Goal: Information Seeking & Learning: Learn about a topic

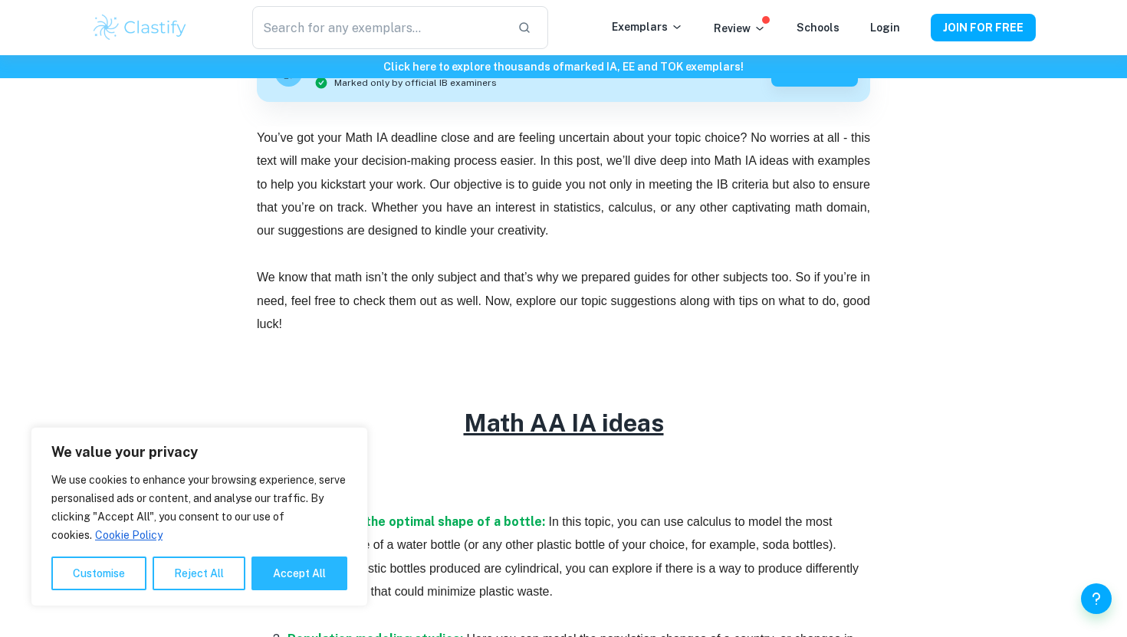
scroll to position [572, 0]
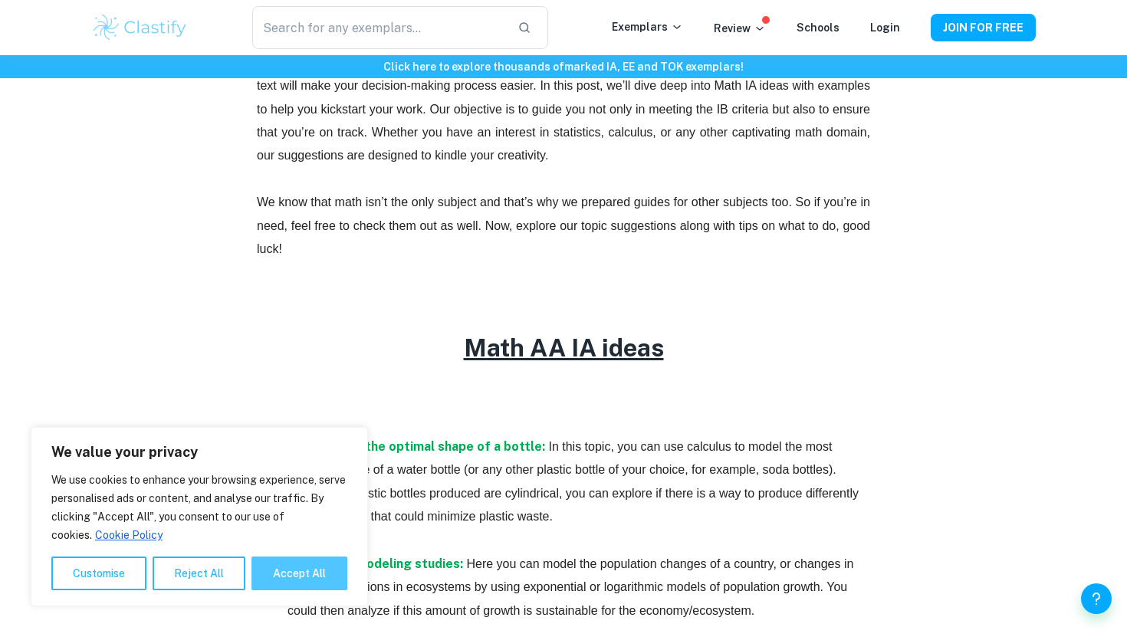
click at [323, 582] on button "Accept All" at bounding box center [299, 573] width 96 height 34
checkbox input "true"
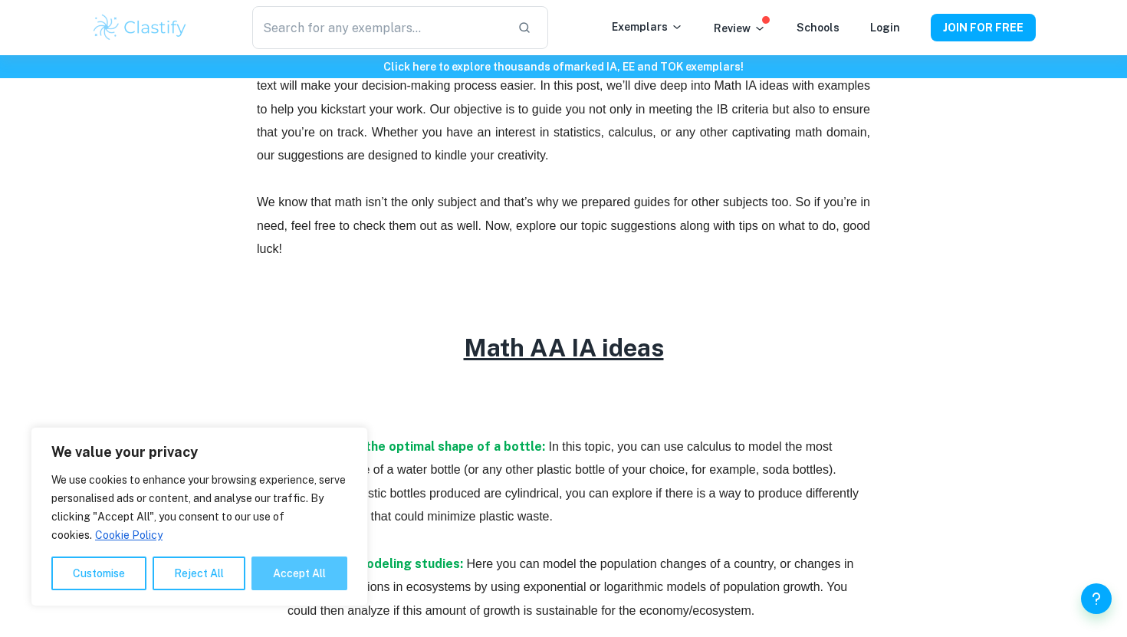
checkbox input "true"
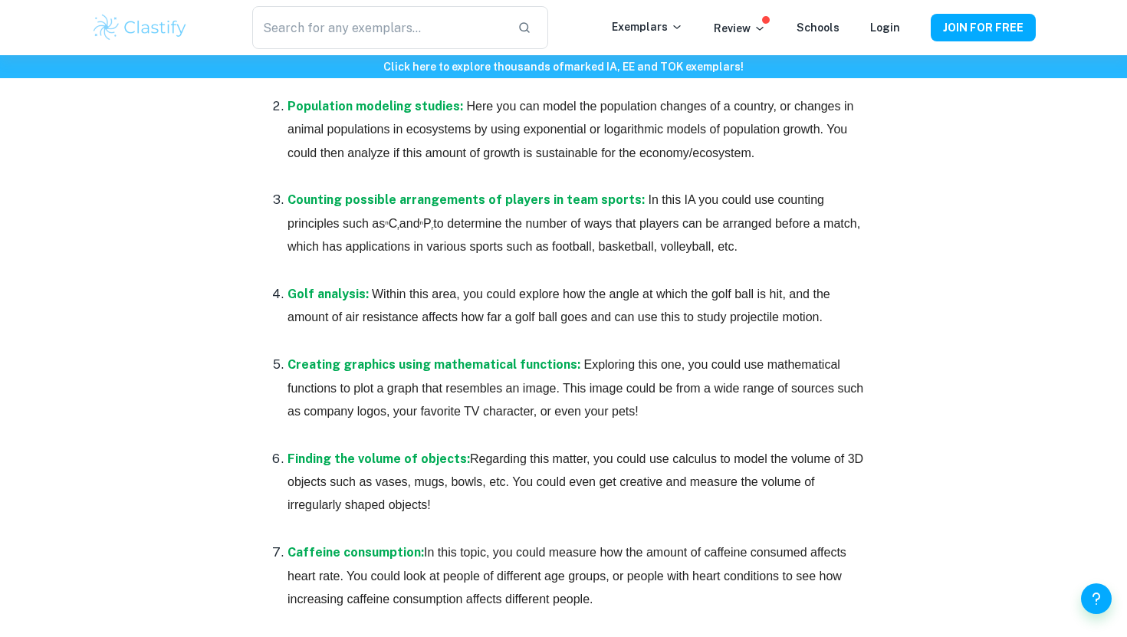
scroll to position [1034, 0]
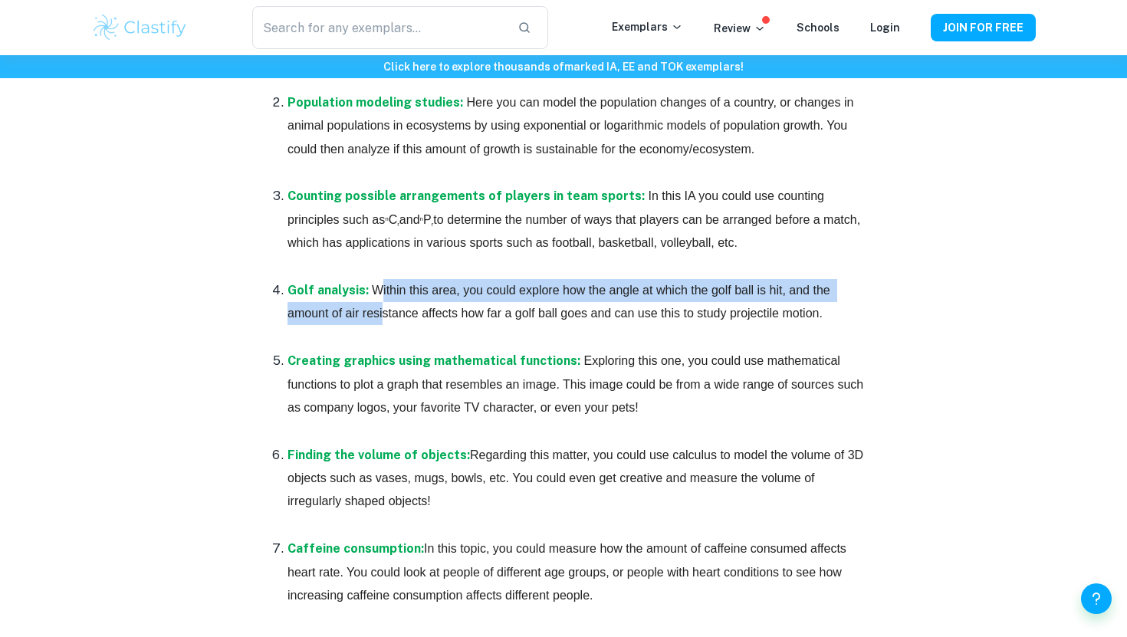
drag, startPoint x: 379, startPoint y: 295, endPoint x: 382, endPoint y: 307, distance: 12.6
click at [382, 307] on span "Within this area, you could explore how the angle at which the golf ball is hit…" at bounding box center [560, 302] width 546 height 36
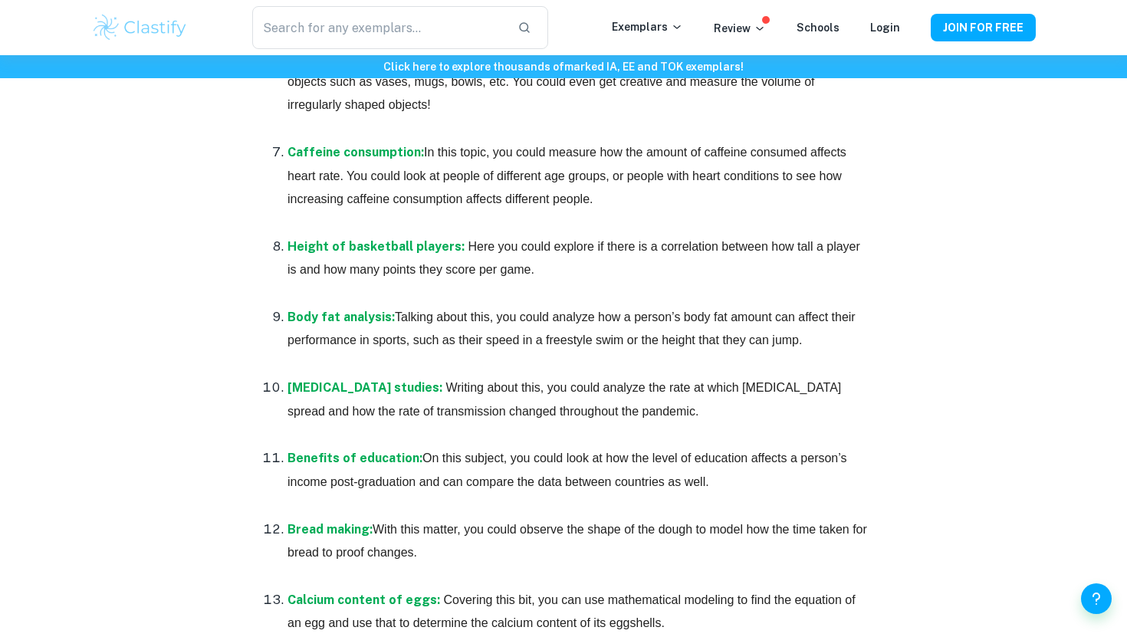
scroll to position [1428, 0]
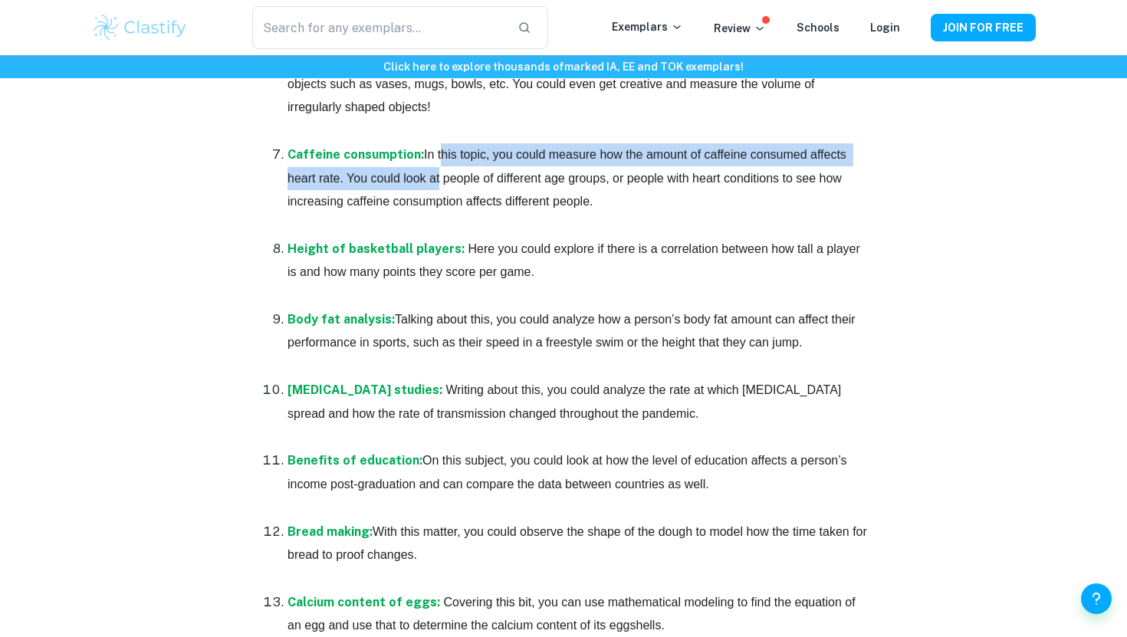
drag, startPoint x: 435, startPoint y: 149, endPoint x: 434, endPoint y: 171, distance: 21.5
click at [435, 172] on span "In this topic, you could measure how the amount of caffeine consumed affects he…" at bounding box center [568, 178] width 562 height 60
click at [434, 171] on span "In this topic, you could measure how the amount of caffeine consumed affects he…" at bounding box center [568, 178] width 562 height 60
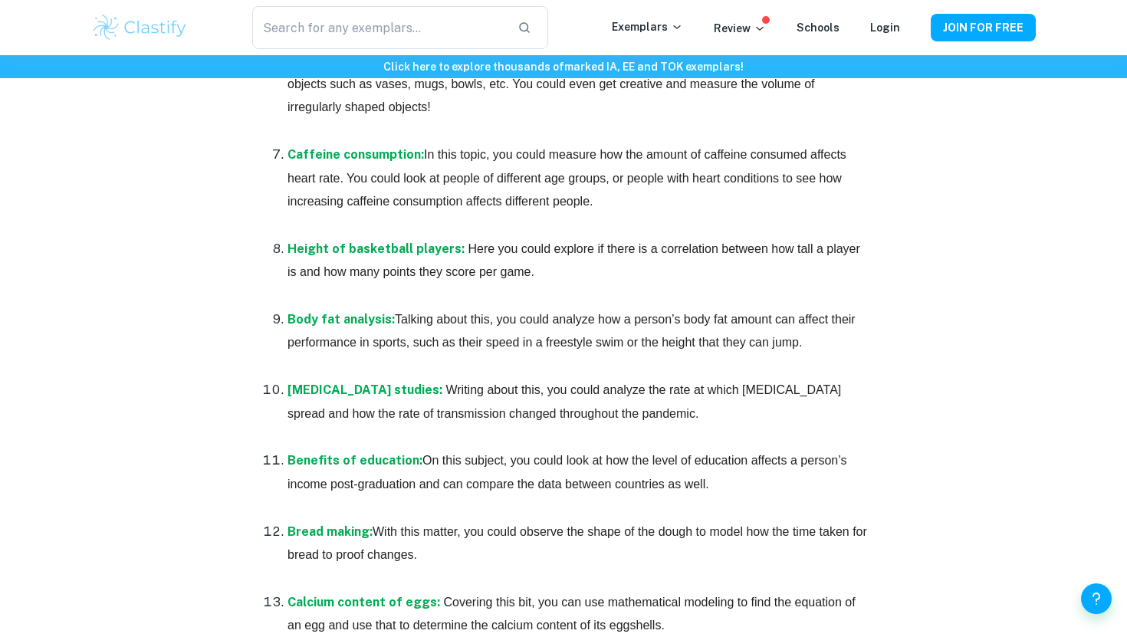
drag, startPoint x: 349, startPoint y: 178, endPoint x: 345, endPoint y: 167, distance: 11.7
click at [345, 167] on p "Caffeine consumption: In this topic, you could measure how the amount of caffei…" at bounding box center [578, 178] width 582 height 70
click at [349, 170] on p "Caffeine consumption: In this topic, you could measure how the amount of caffei…" at bounding box center [578, 178] width 582 height 70
click at [344, 172] on span "In this topic, you could measure how the amount of caffeine consumed affects he…" at bounding box center [568, 178] width 562 height 60
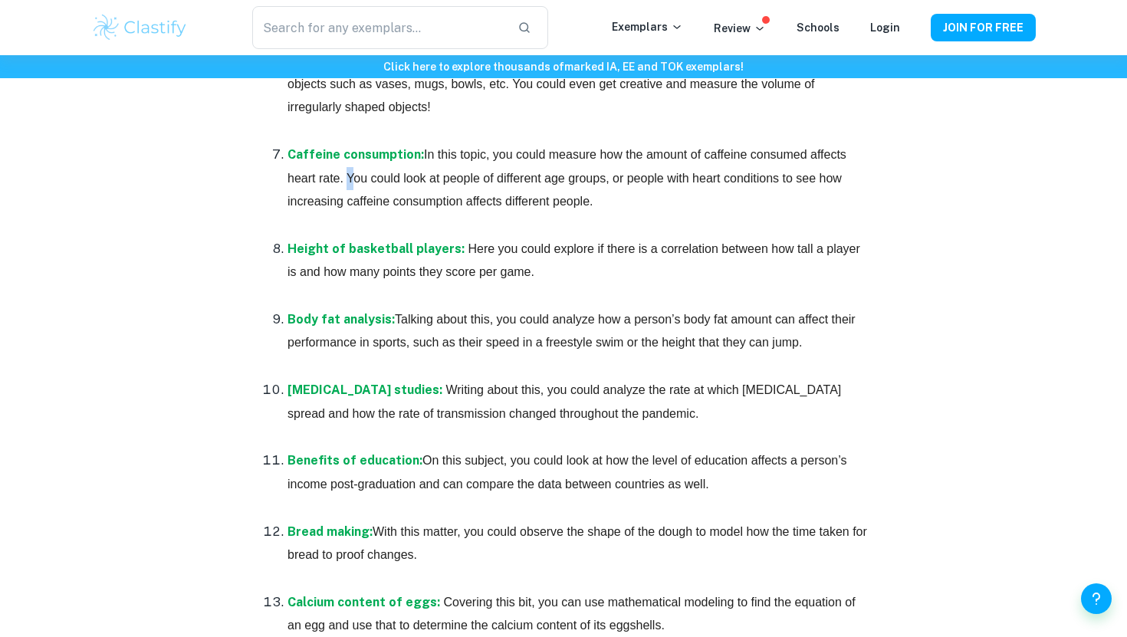
click at [344, 172] on span "In this topic, you could measure how the amount of caffeine consumed affects he…" at bounding box center [568, 178] width 562 height 60
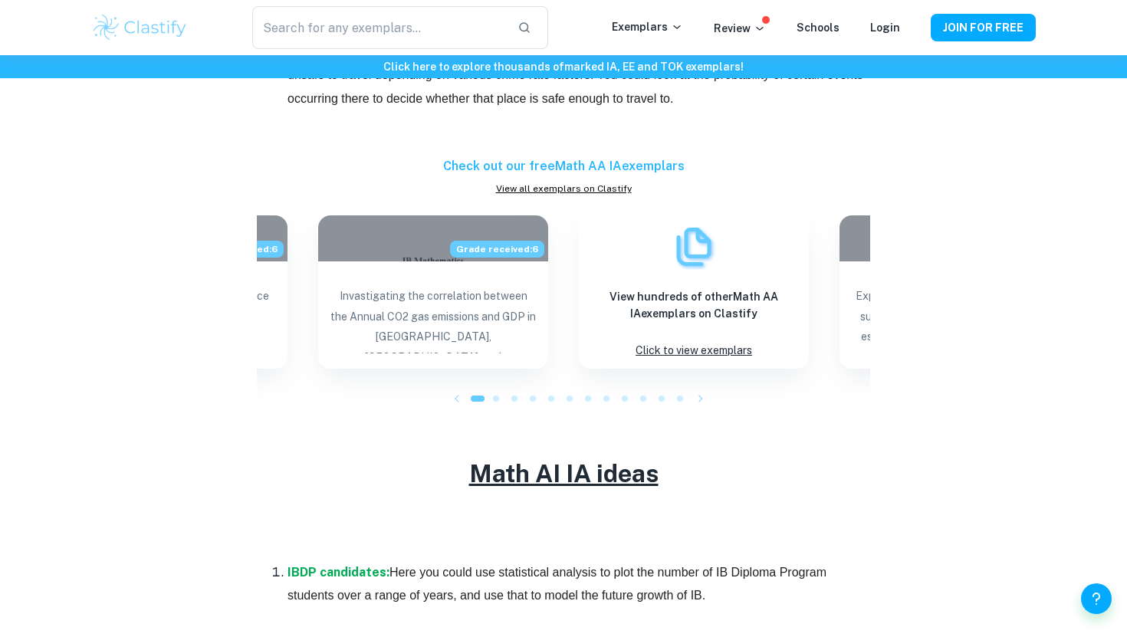
scroll to position [2117, 0]
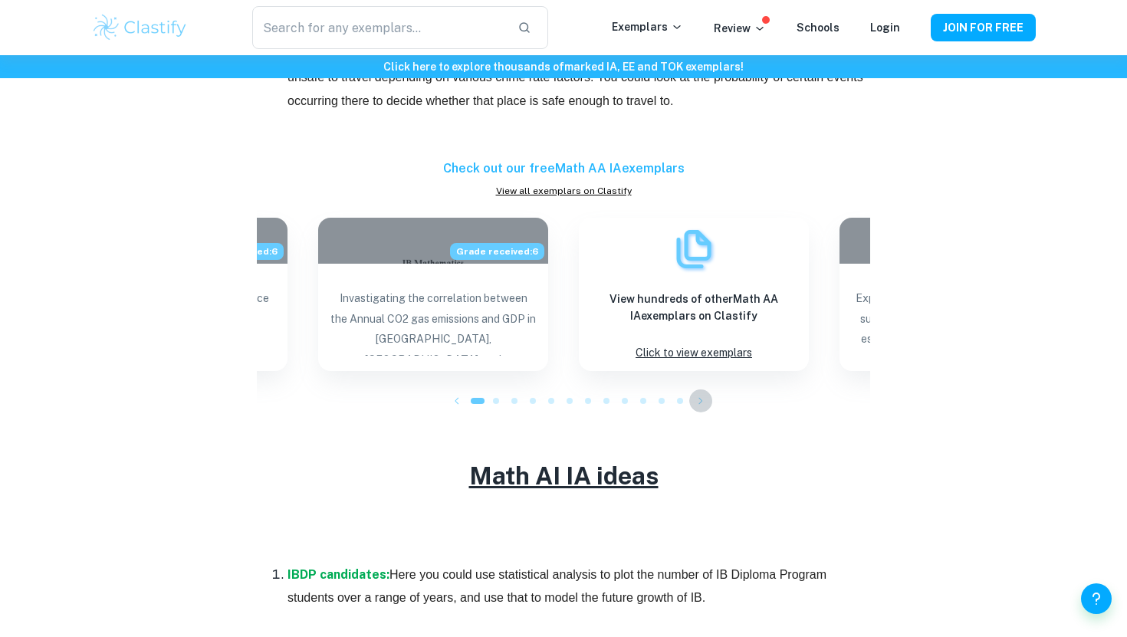
click at [700, 400] on icon "button" at bounding box center [700, 400] width 15 height 15
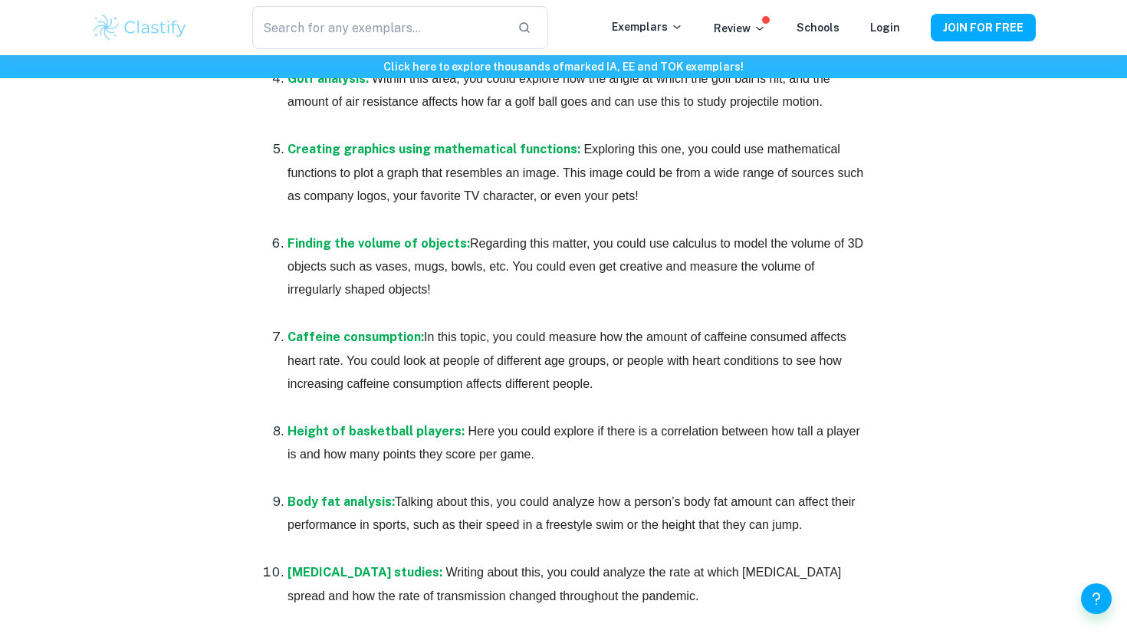
scroll to position [1241, 0]
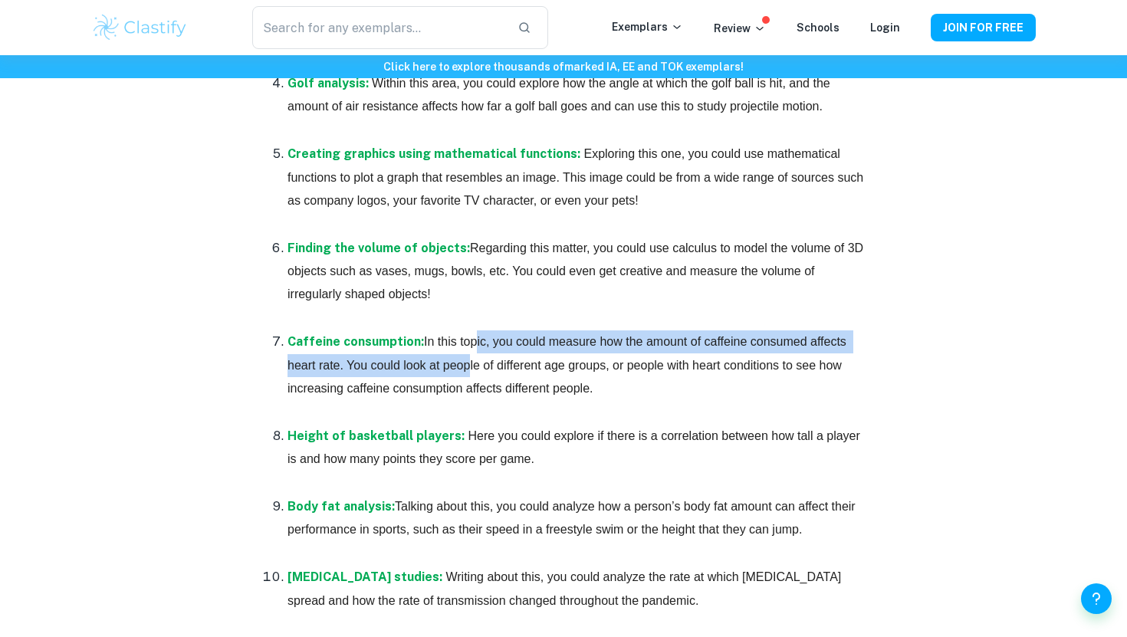
drag, startPoint x: 469, startPoint y: 343, endPoint x: 458, endPoint y: 361, distance: 21.7
click at [458, 362] on span "In this topic, you could measure how the amount of caffeine consumed affects he…" at bounding box center [568, 365] width 562 height 60
click at [458, 361] on span "In this topic, you could measure how the amount of caffeine consumed affects he…" at bounding box center [568, 365] width 562 height 60
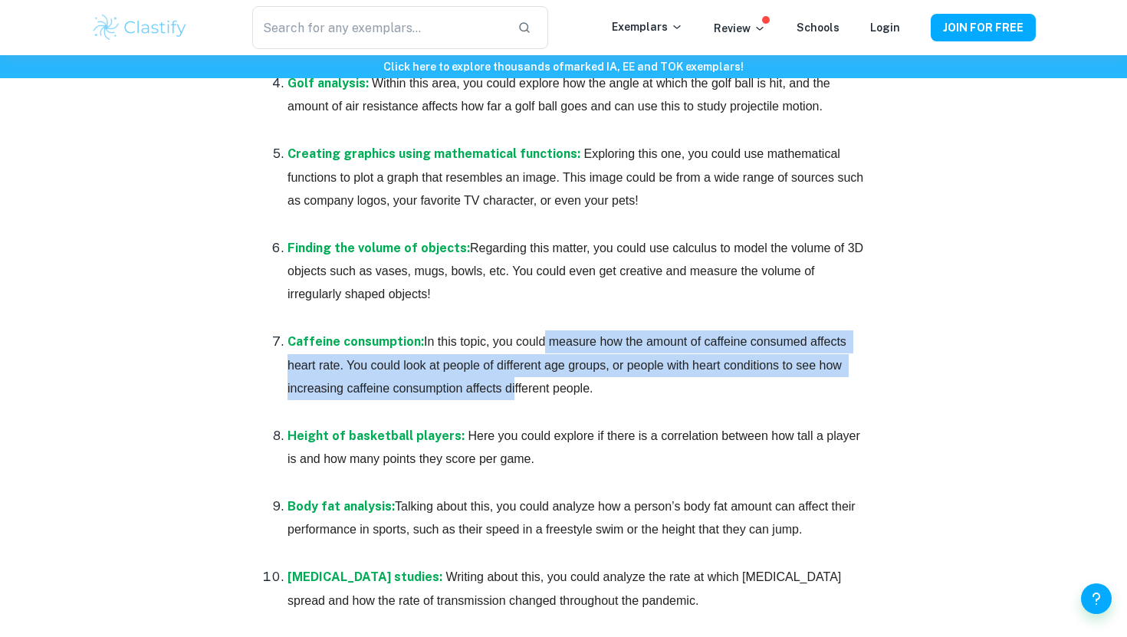
drag, startPoint x: 536, startPoint y: 344, endPoint x: 507, endPoint y: 371, distance: 39.6
click at [507, 374] on p "Caffeine consumption: In this topic, you could measure how the amount of caffei…" at bounding box center [578, 365] width 582 height 70
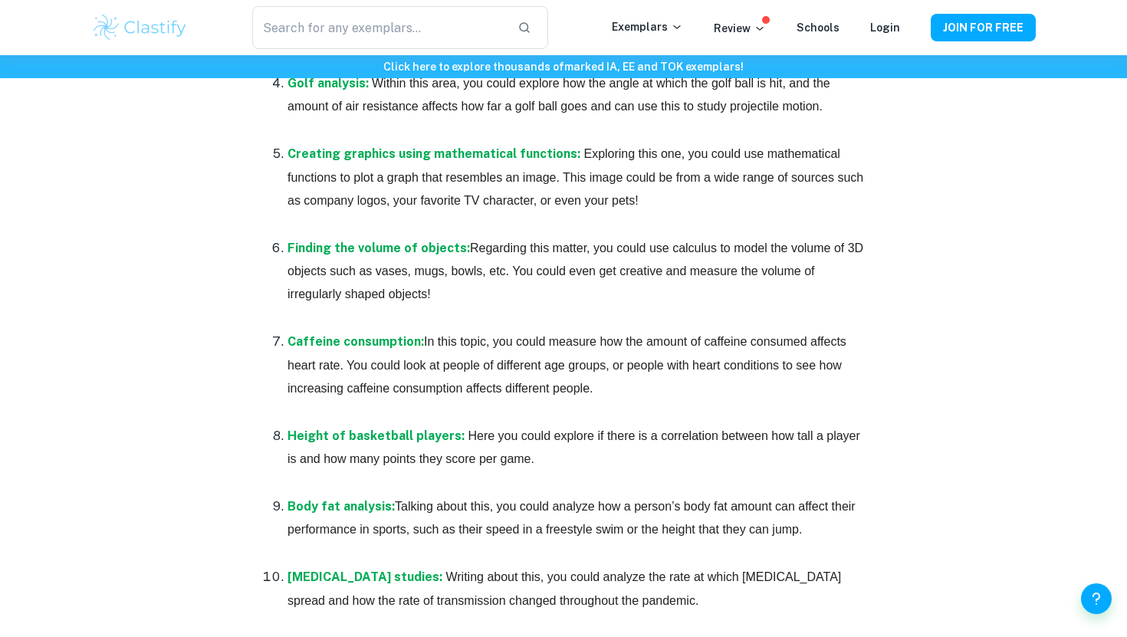
click at [507, 371] on span "In this topic, you could measure how the amount of caffeine consumed affects he…" at bounding box center [568, 365] width 562 height 60
click at [453, 249] on strong "Finding the volume of objects:" at bounding box center [378, 248] width 182 height 15
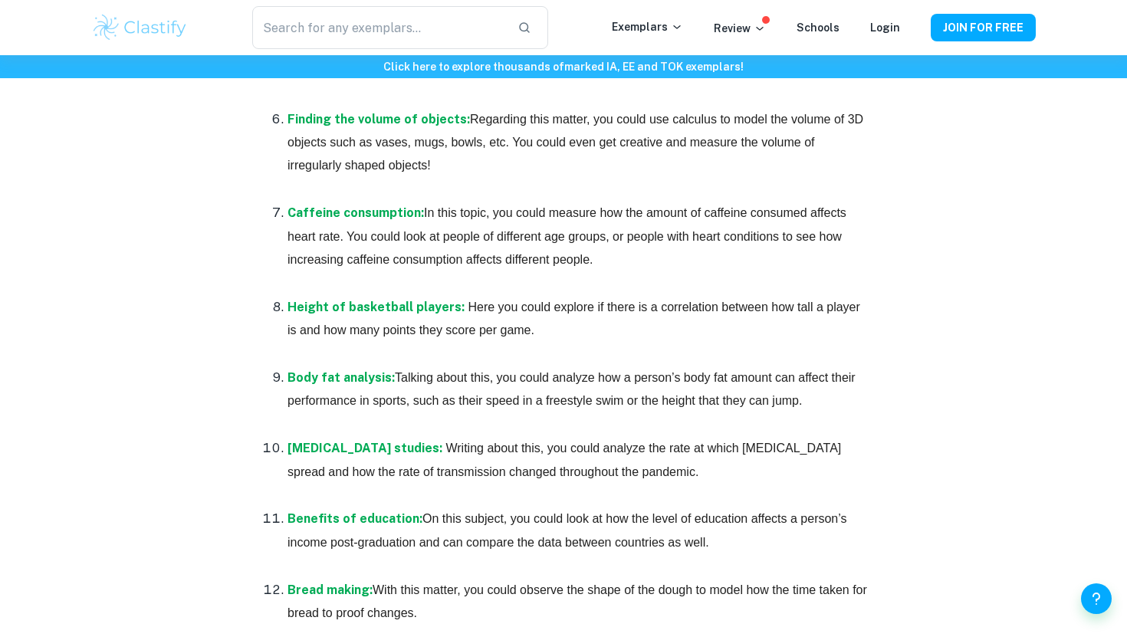
scroll to position [1373, 0]
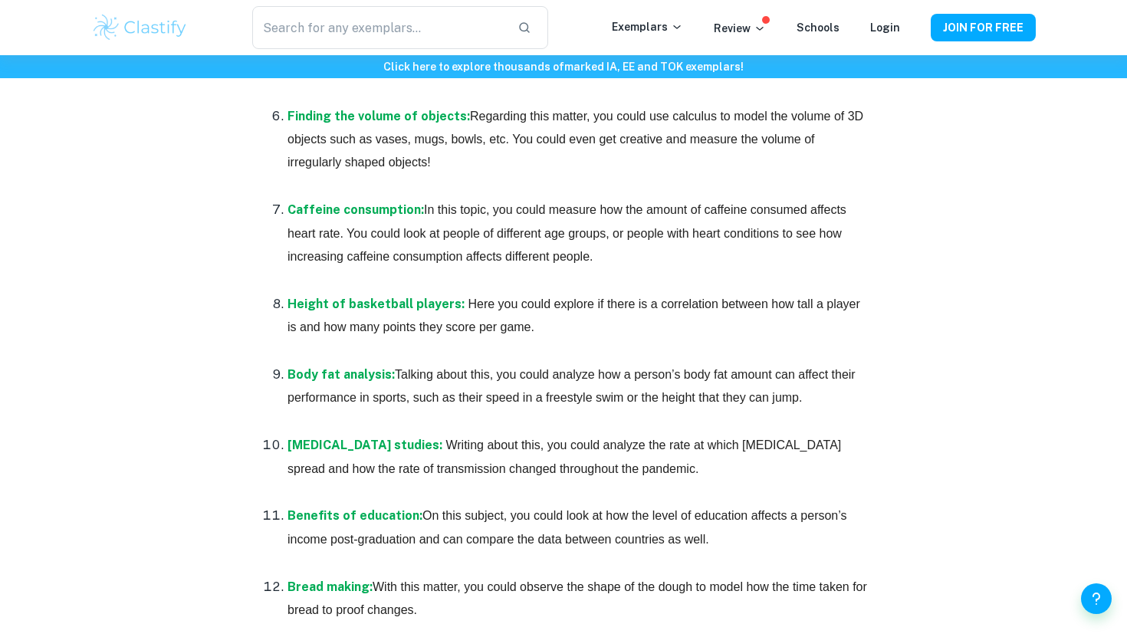
click at [556, 378] on span "Talking about this, you could analyze how a person’s body fat amount can affect…" at bounding box center [572, 386] width 571 height 36
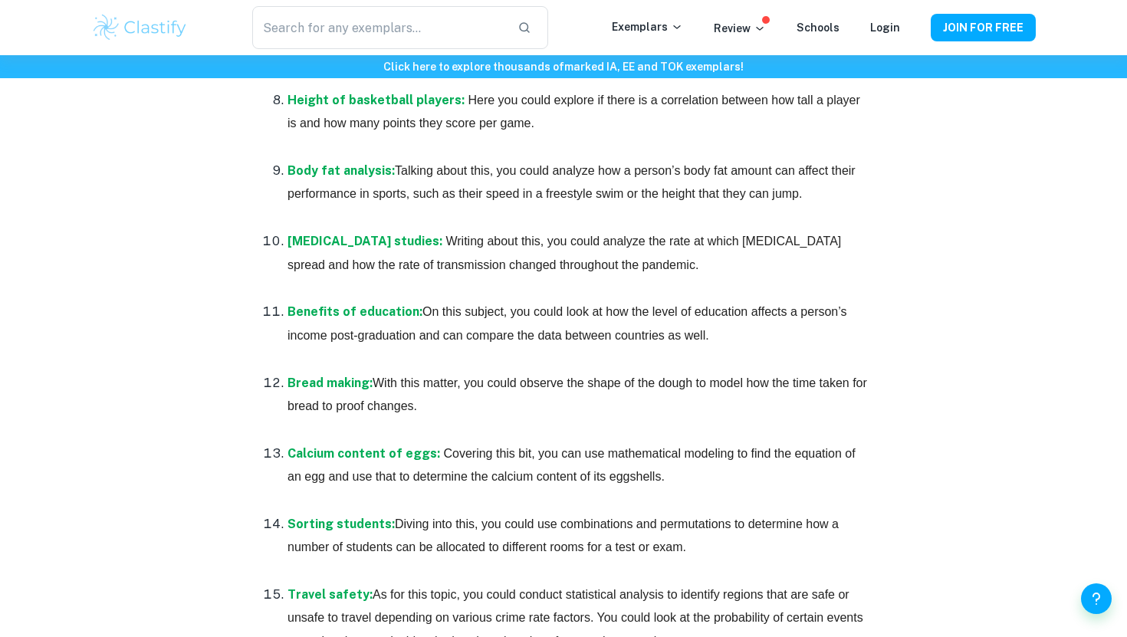
scroll to position [1578, 0]
click at [323, 385] on strong "Bread making:" at bounding box center [329, 381] width 85 height 15
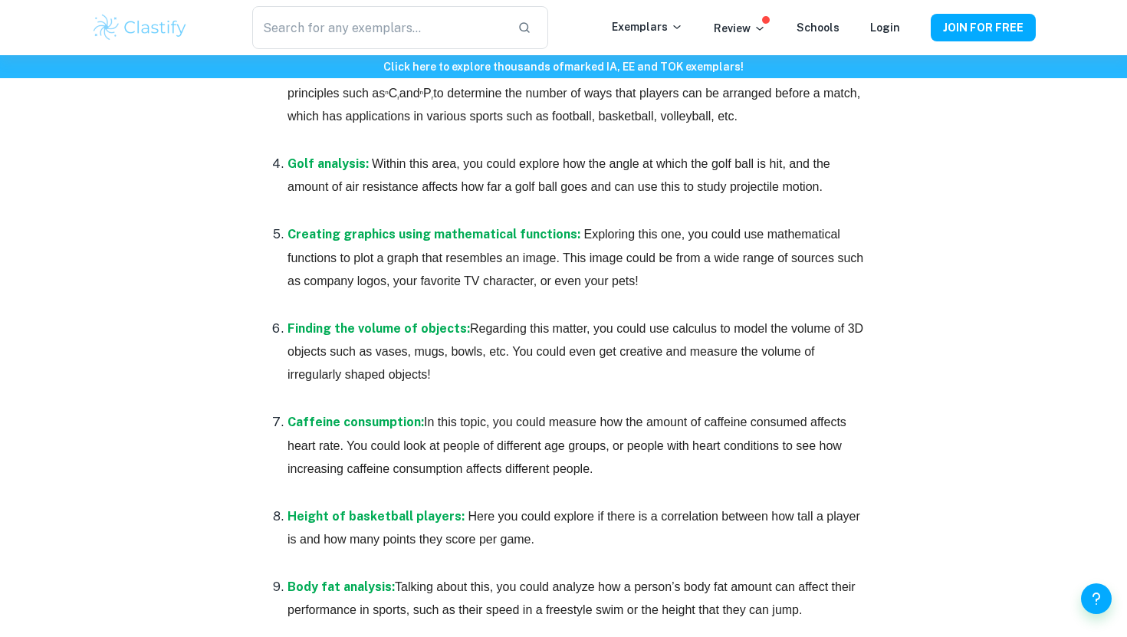
scroll to position [1156, 0]
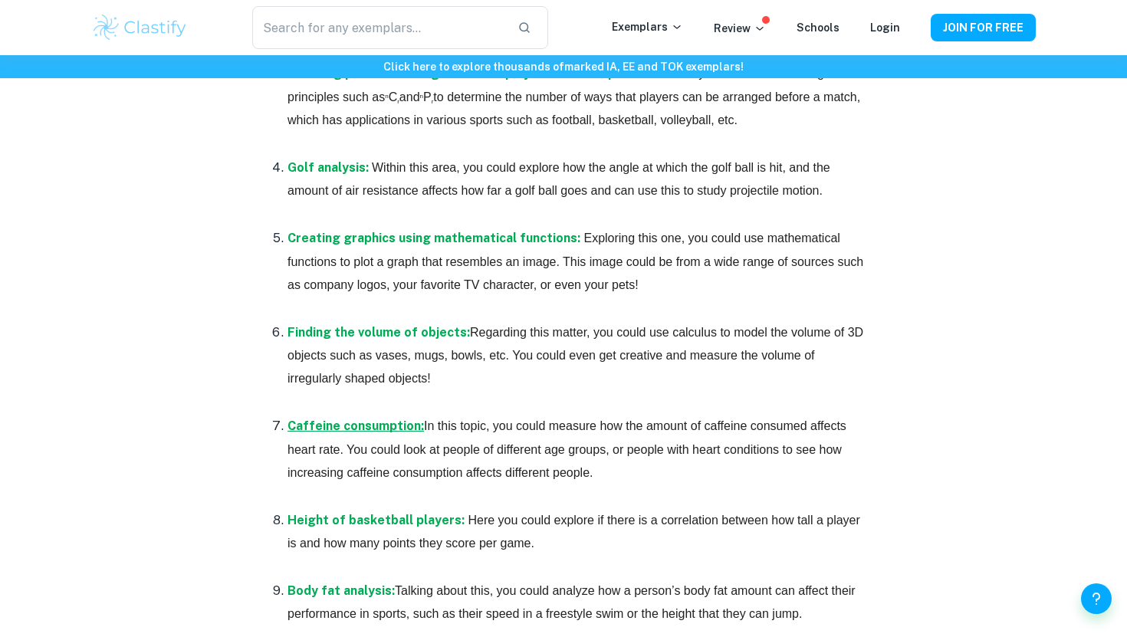
click at [357, 425] on strong "Caffeine consumption:" at bounding box center [355, 425] width 136 height 15
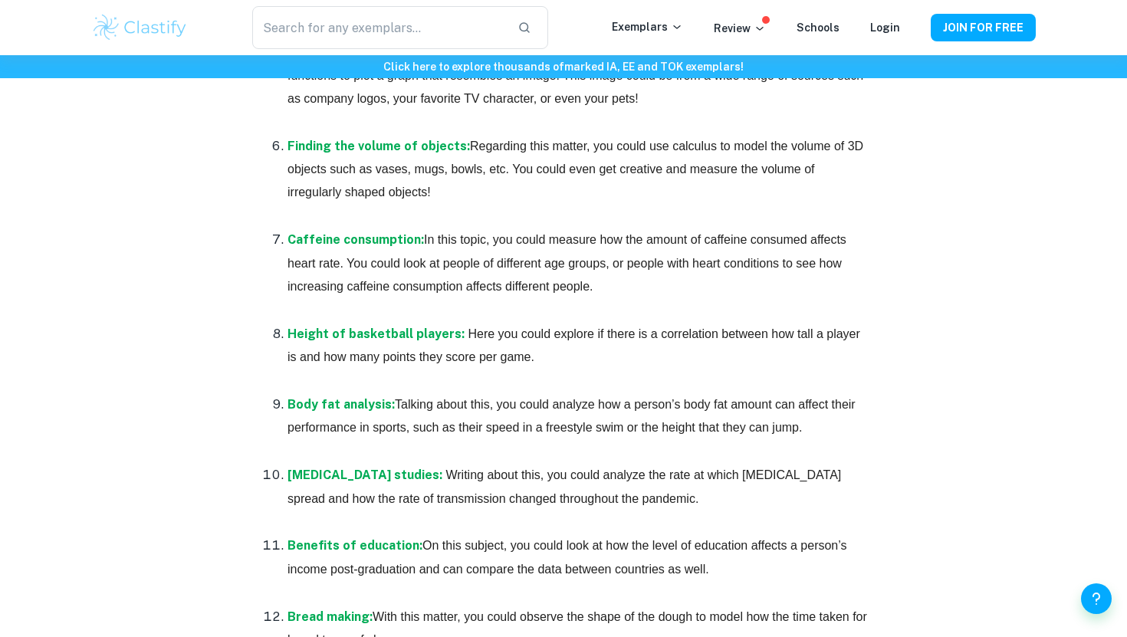
scroll to position [1344, 0]
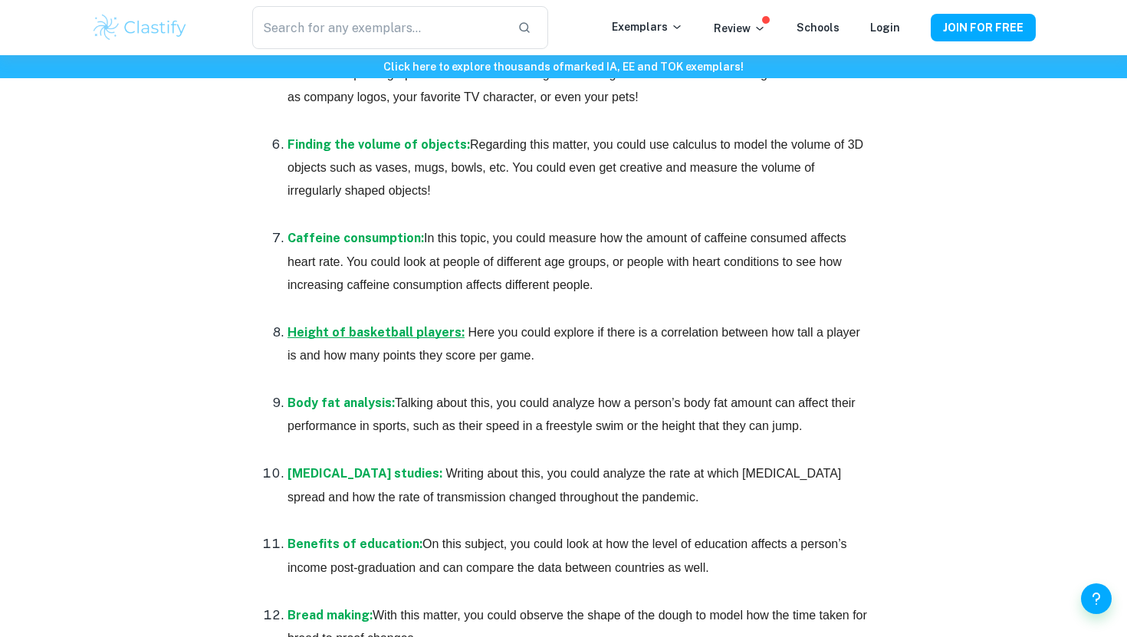
click at [405, 331] on strong "Height of basketball players:" at bounding box center [375, 332] width 177 height 15
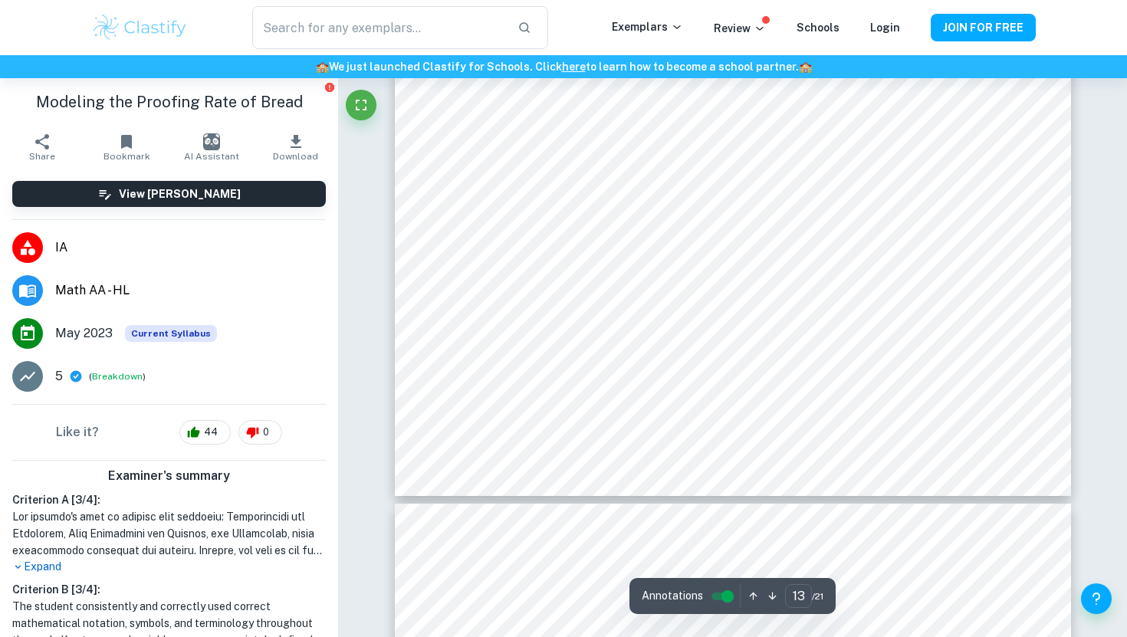
scroll to position [11800, 0]
type input "1"
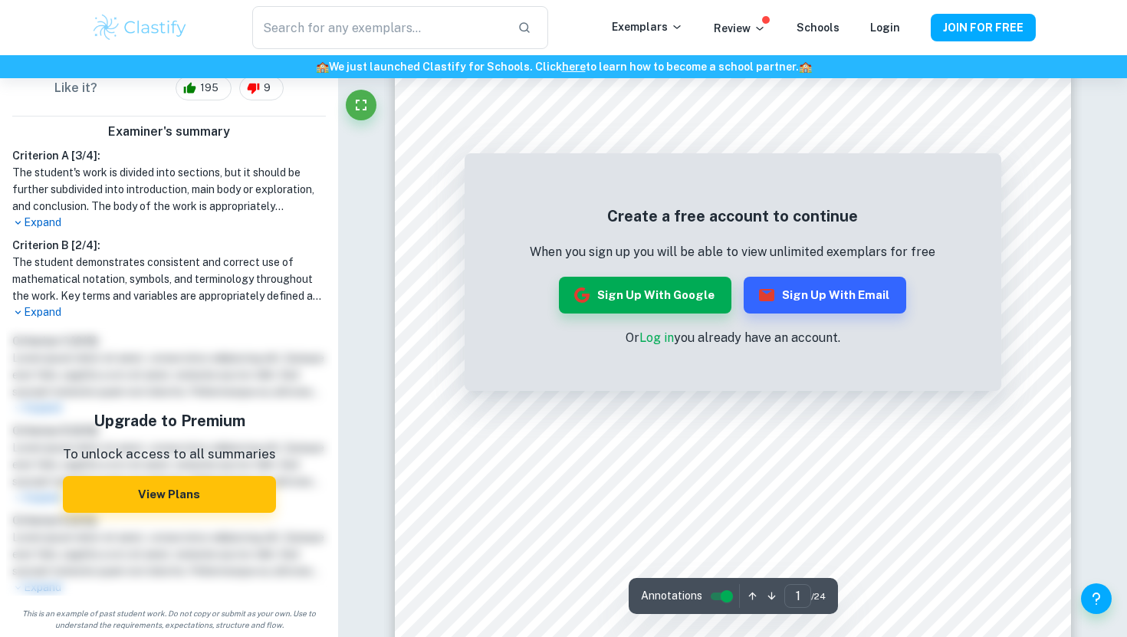
scroll to position [204, 0]
click at [769, 306] on button "Sign up with Email" at bounding box center [824, 295] width 162 height 37
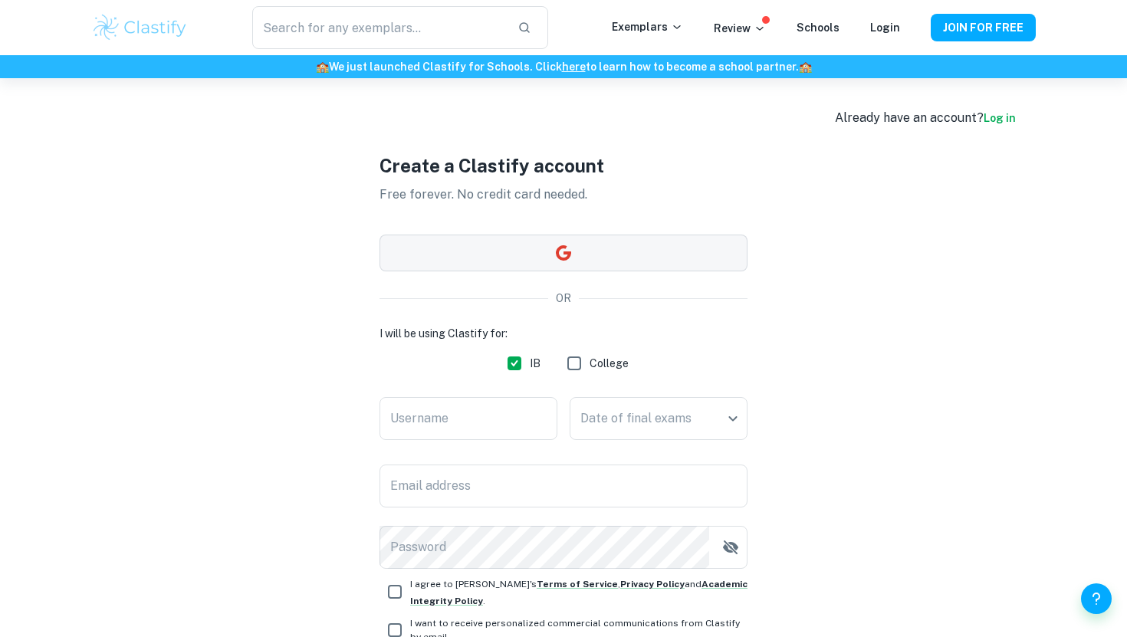
click at [546, 255] on button "button" at bounding box center [563, 253] width 368 height 37
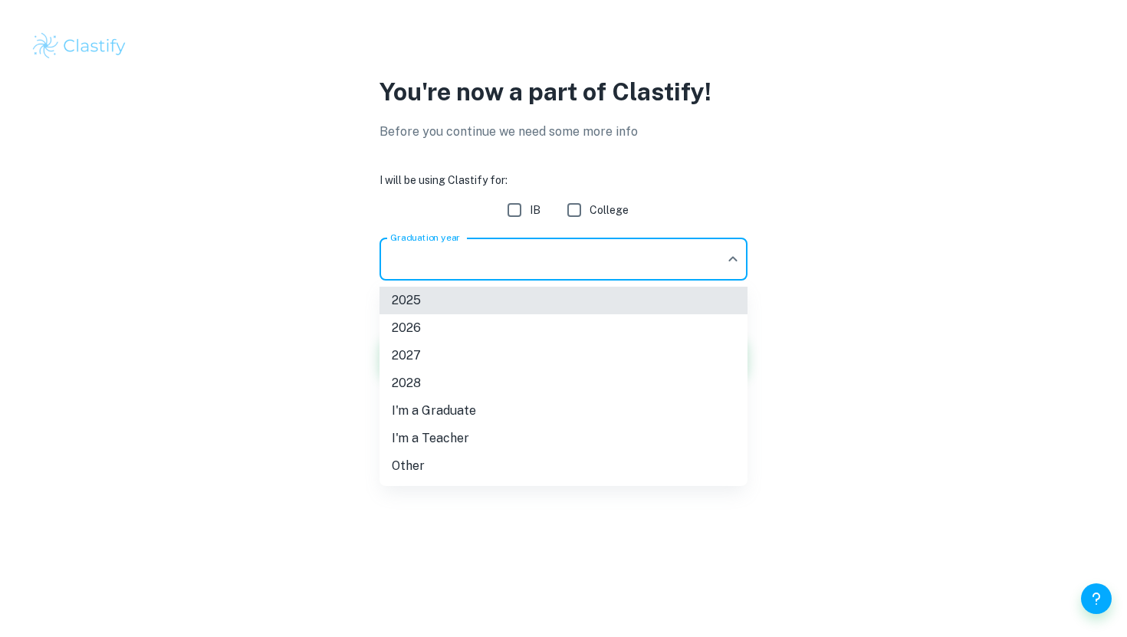
click at [528, 246] on body "We value your privacy We use cookies to enhance your browsing experience, serve…" at bounding box center [563, 318] width 1127 height 637
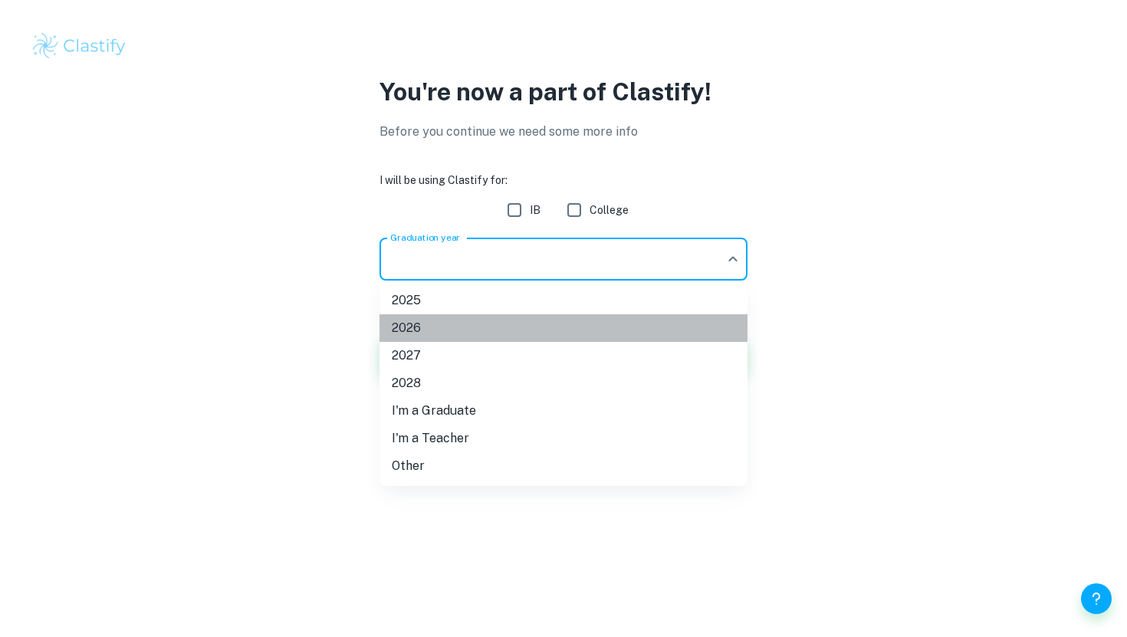
click at [467, 323] on li "2026" at bounding box center [563, 328] width 368 height 28
type input "2026"
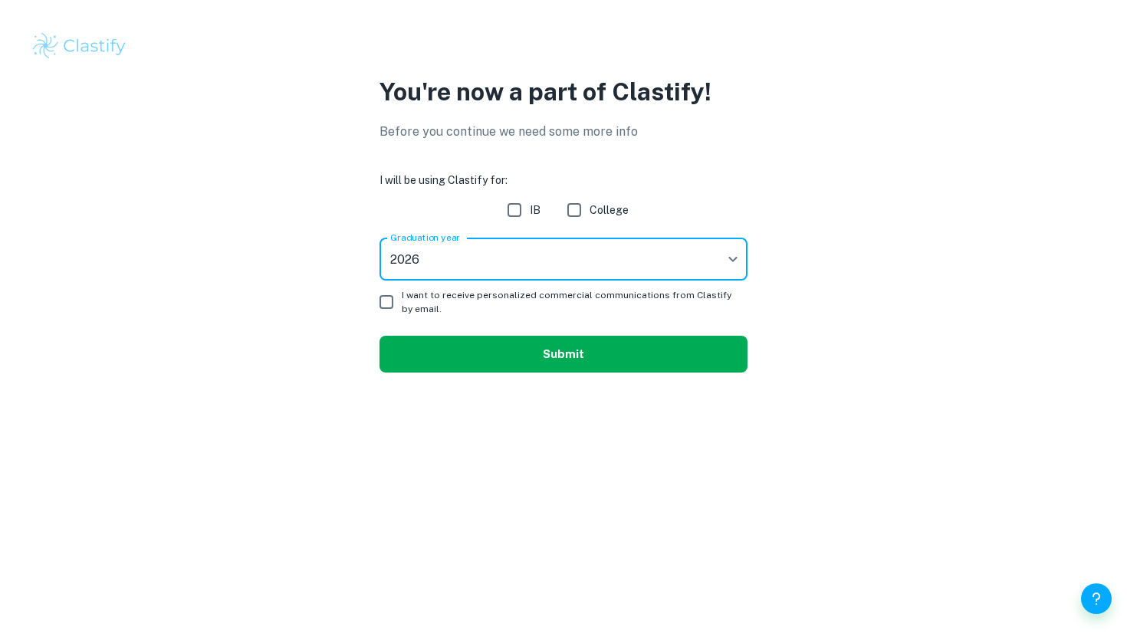
click at [474, 349] on button "Submit" at bounding box center [563, 354] width 368 height 37
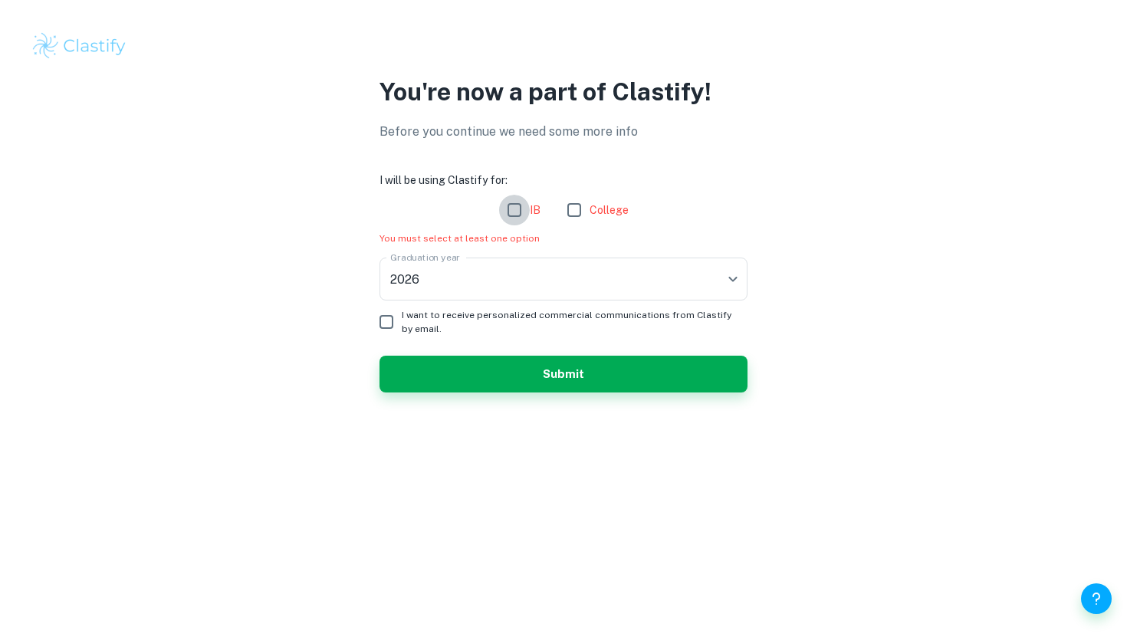
click at [517, 206] on input "IB" at bounding box center [514, 210] width 31 height 31
checkbox input "true"
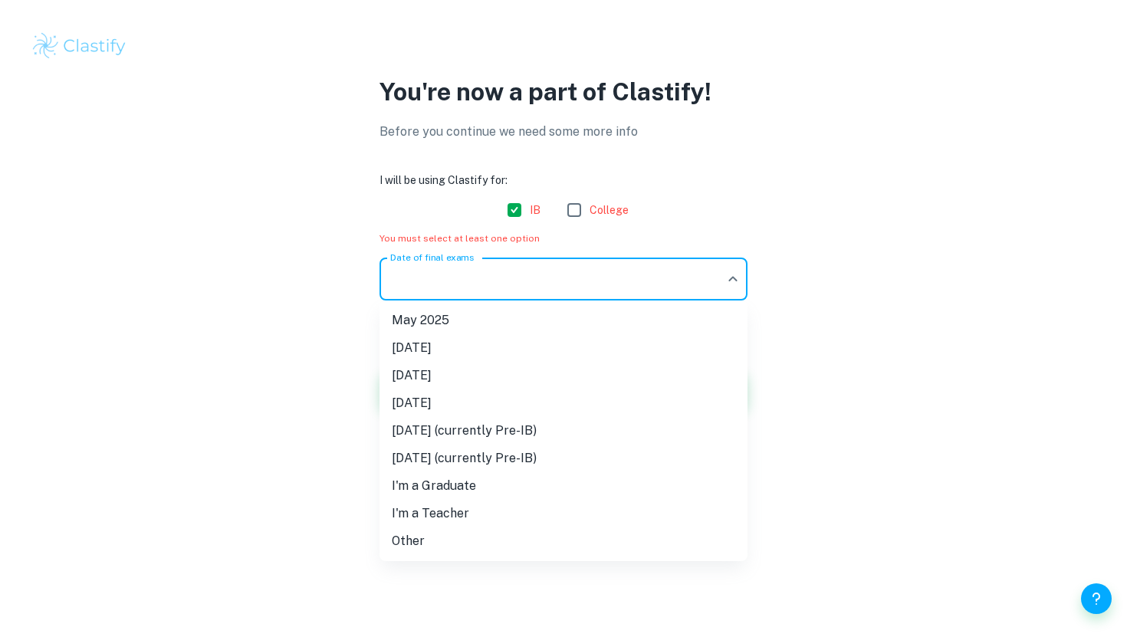
click at [477, 271] on body "We value your privacy We use cookies to enhance your browsing experience, serve…" at bounding box center [563, 318] width 1127 height 637
click at [457, 382] on li "May 2026" at bounding box center [563, 376] width 368 height 28
type input "M26"
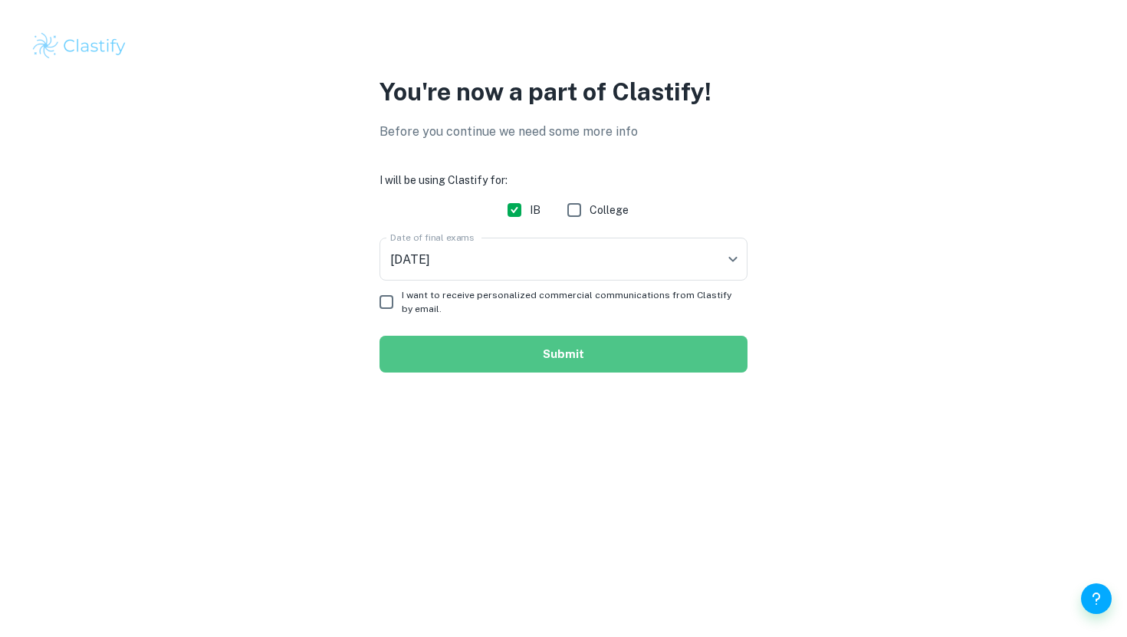
click at [483, 356] on button "Submit" at bounding box center [563, 354] width 368 height 37
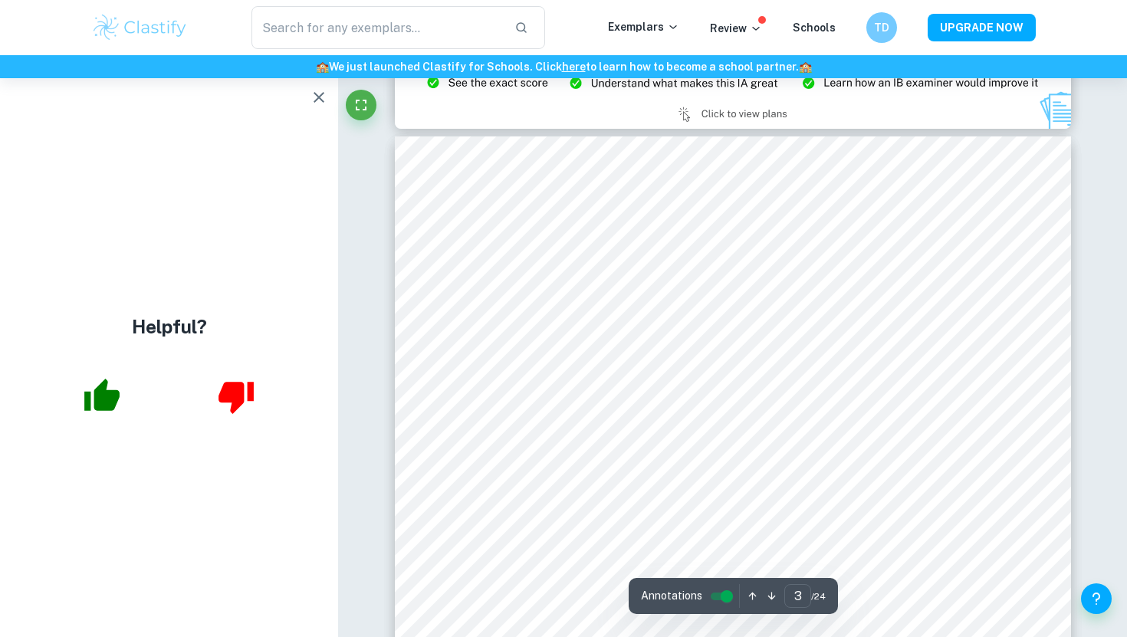
scroll to position [2103, 0]
click at [320, 100] on icon "button" at bounding box center [319, 97] width 18 height 18
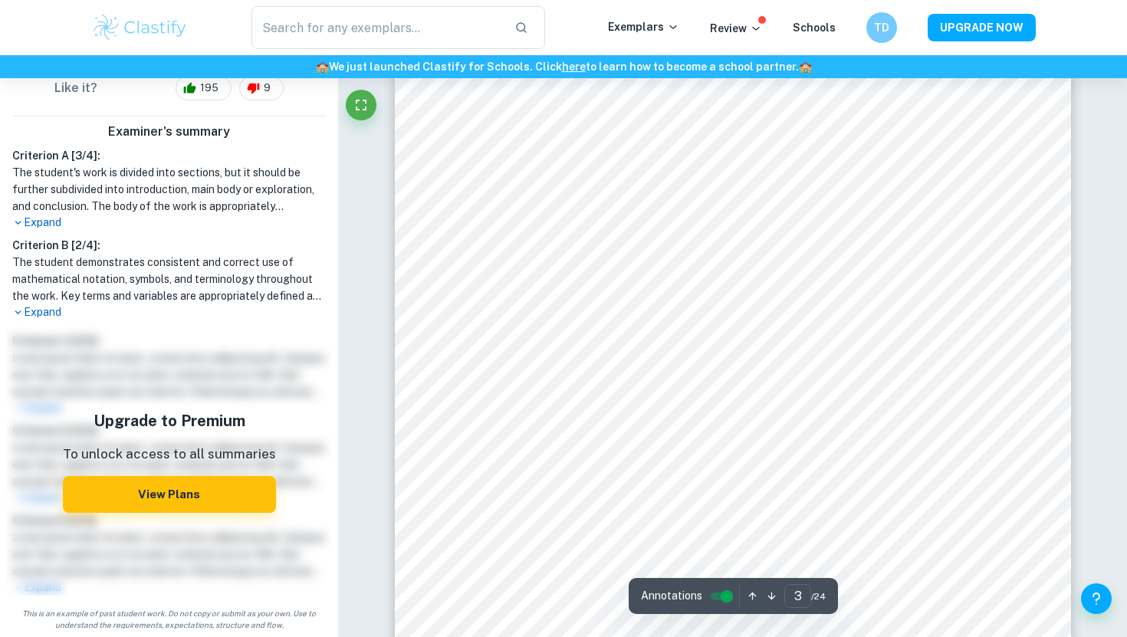
scroll to position [2286, 0]
click at [38, 319] on p "Expand" at bounding box center [168, 312] width 313 height 16
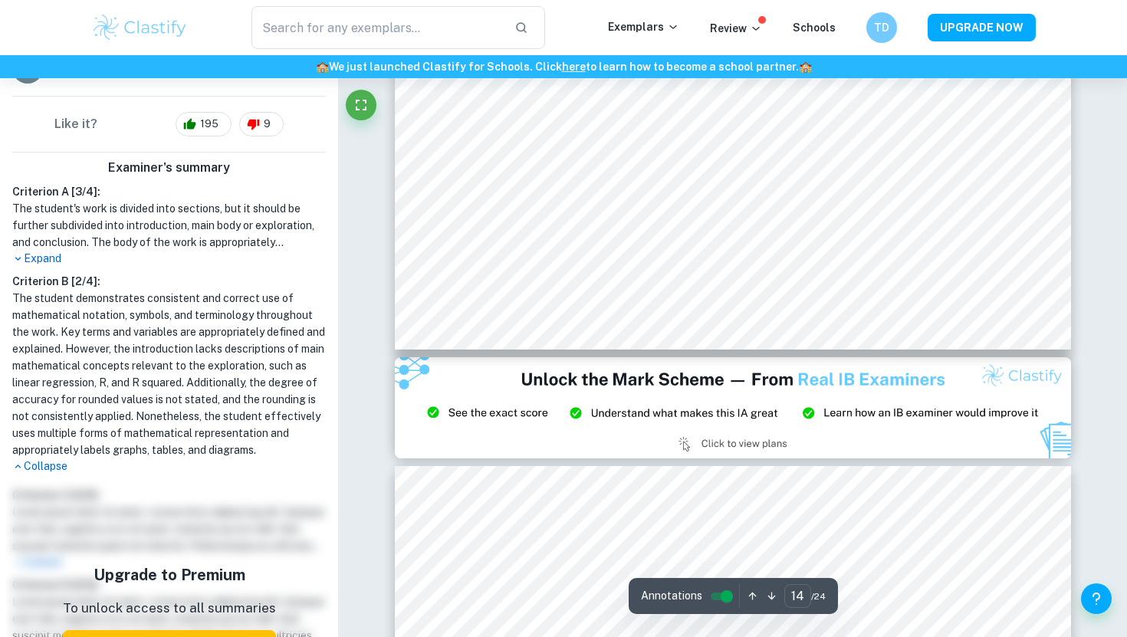
scroll to position [508, 0]
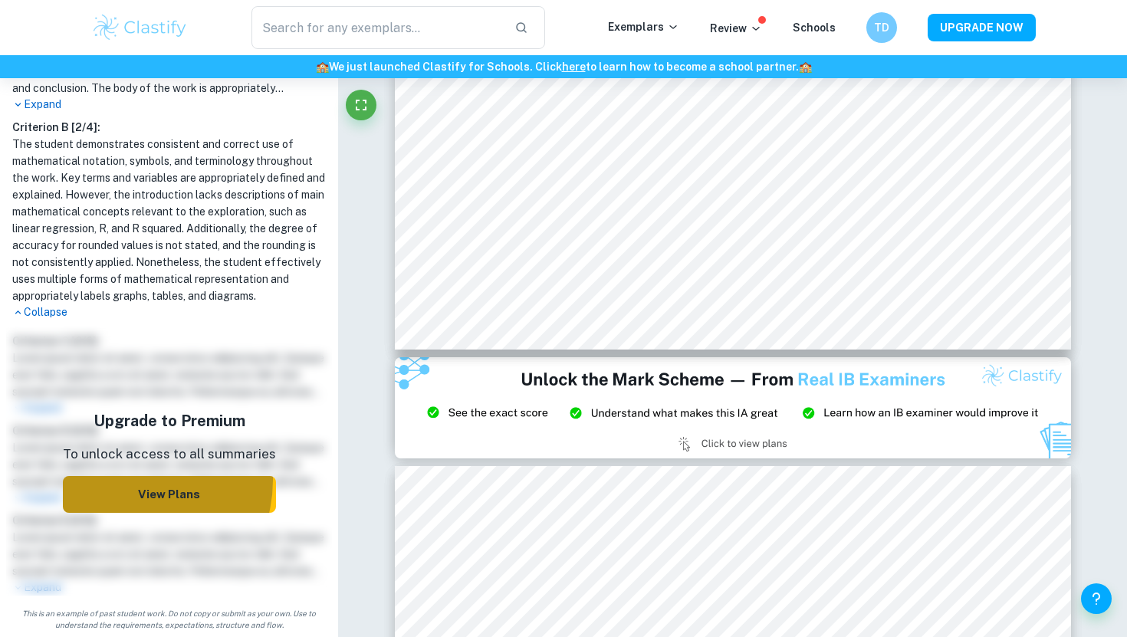
click at [135, 480] on button "View Plans" at bounding box center [169, 494] width 213 height 37
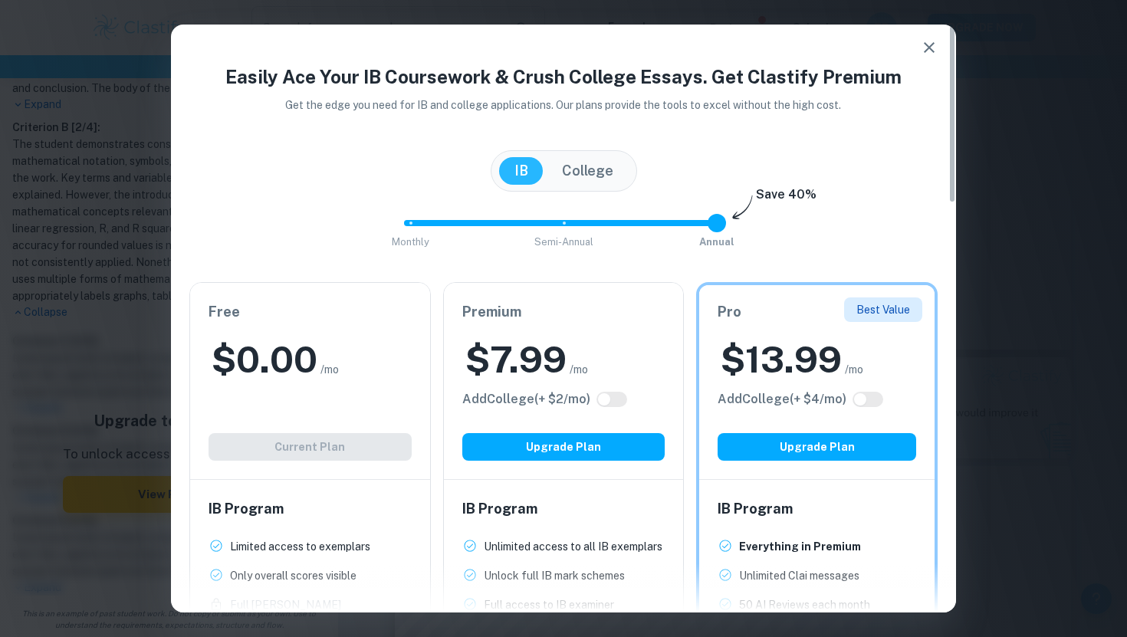
click at [295, 326] on div "Free $ 0.00 /mo Add College (+ $ 2 /mo) Current Plan" at bounding box center [310, 381] width 240 height 196
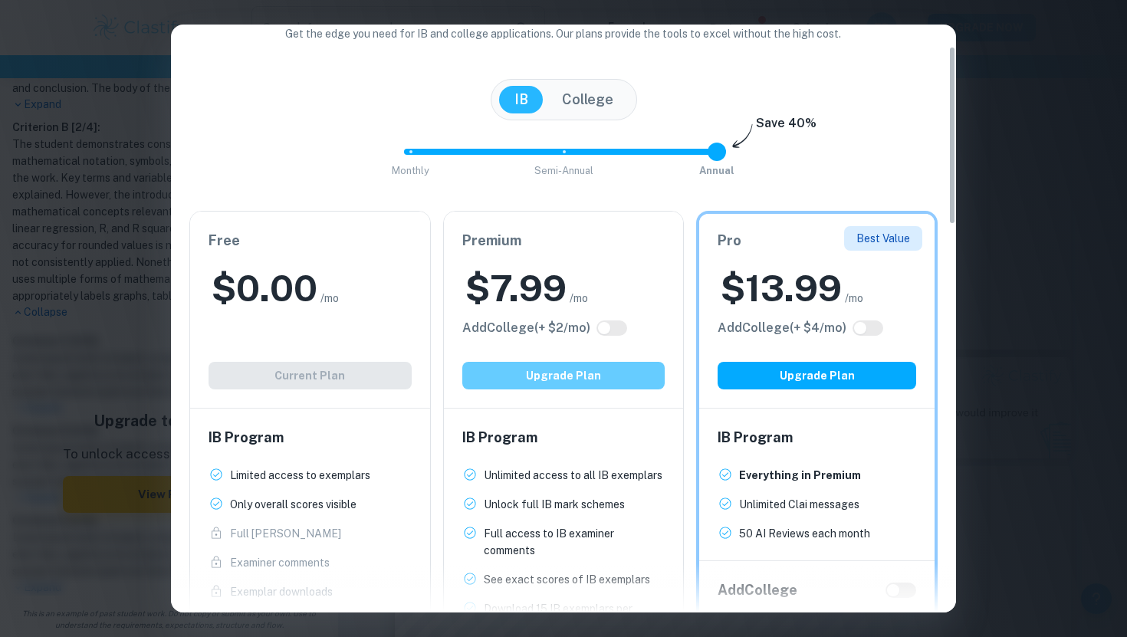
scroll to position [0, 0]
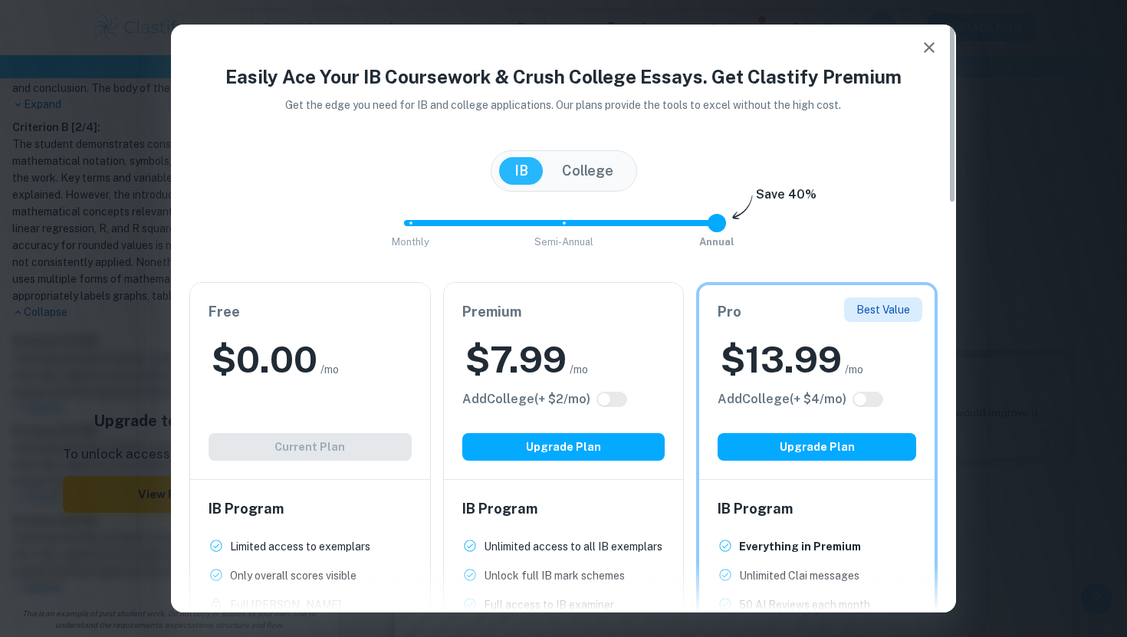
click at [558, 172] on button "College" at bounding box center [587, 171] width 82 height 28
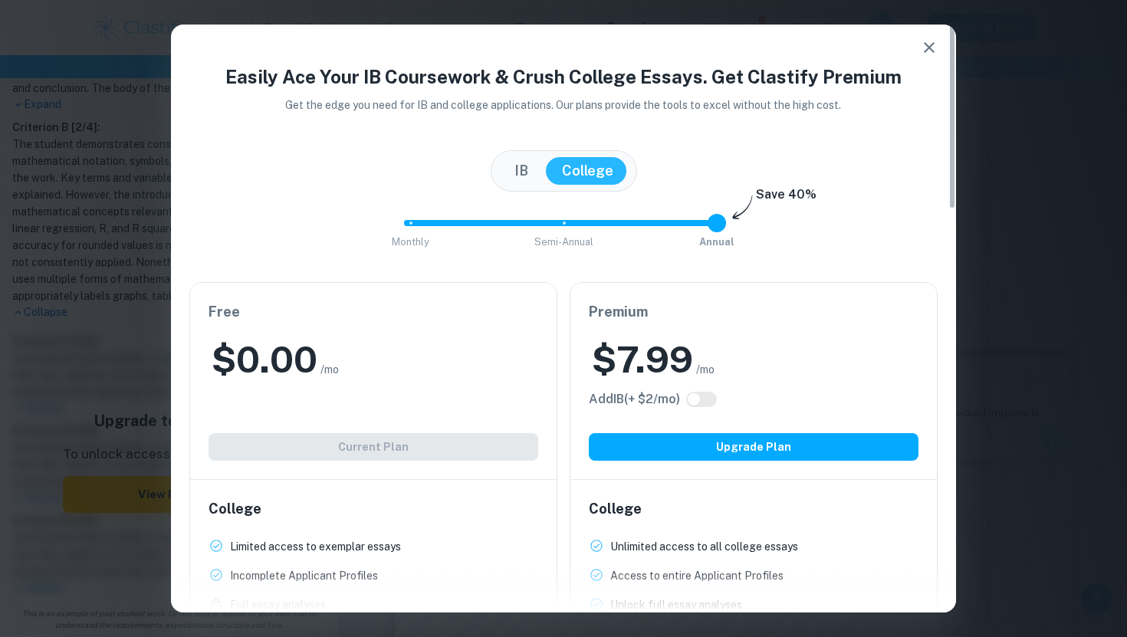
click at [520, 167] on button "IB" at bounding box center [521, 171] width 44 height 28
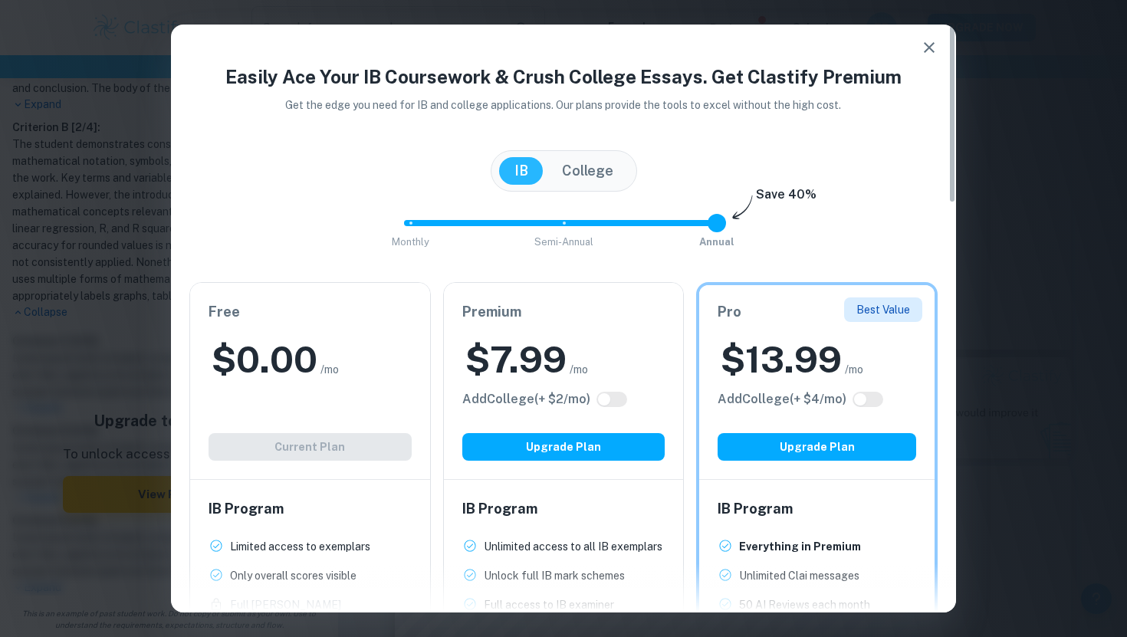
click at [926, 44] on icon "button" at bounding box center [928, 47] width 11 height 11
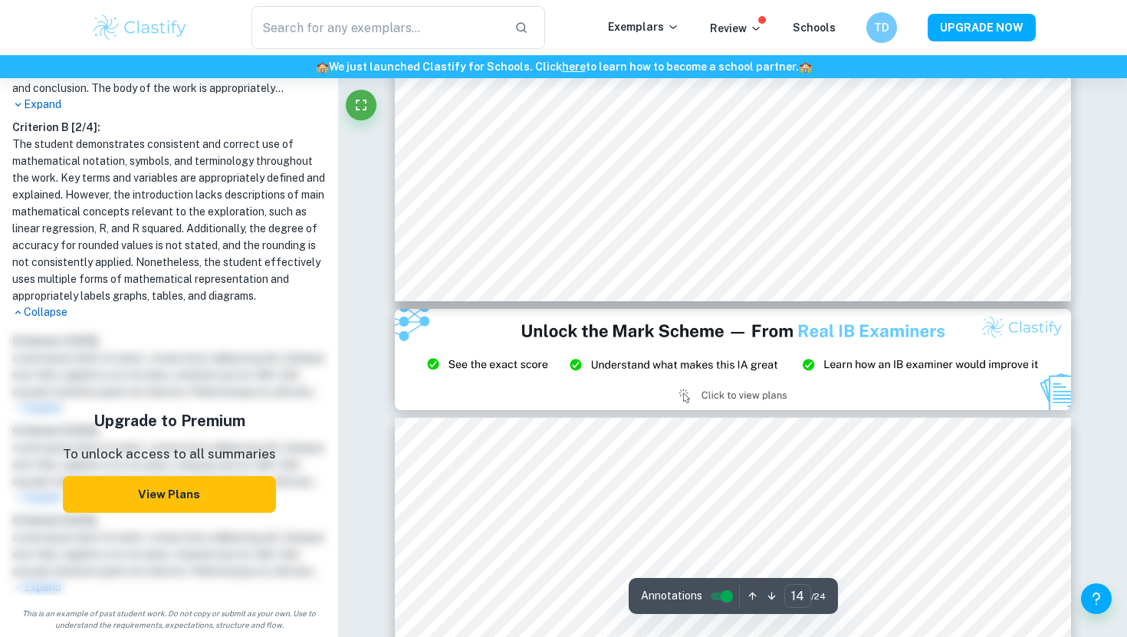
type input "15"
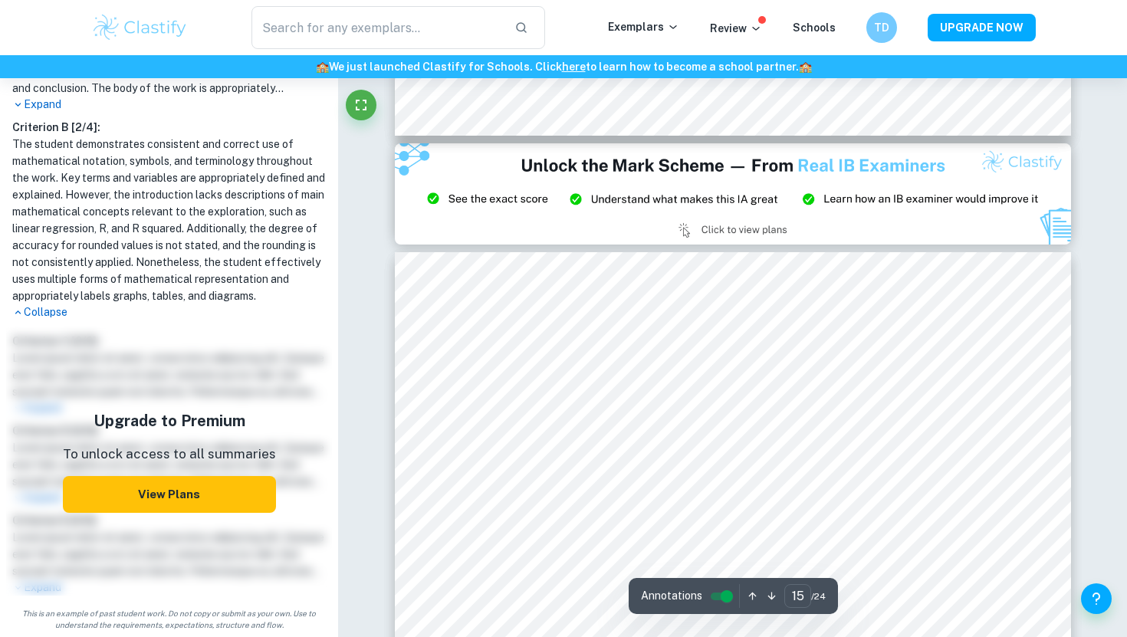
scroll to position [13764, 0]
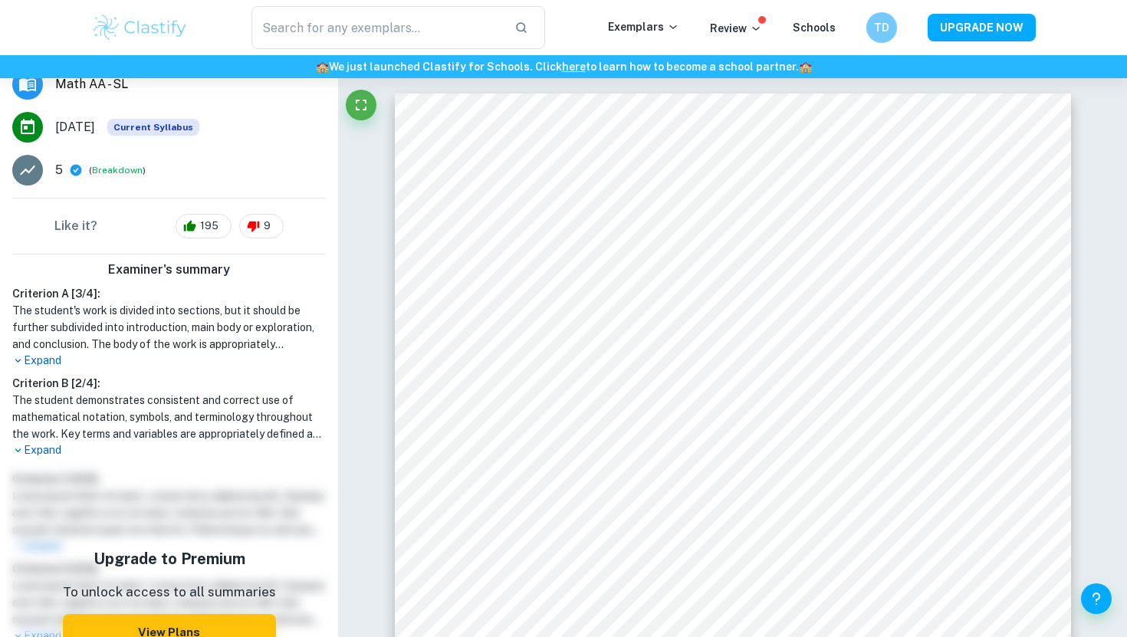
scroll to position [390, 0]
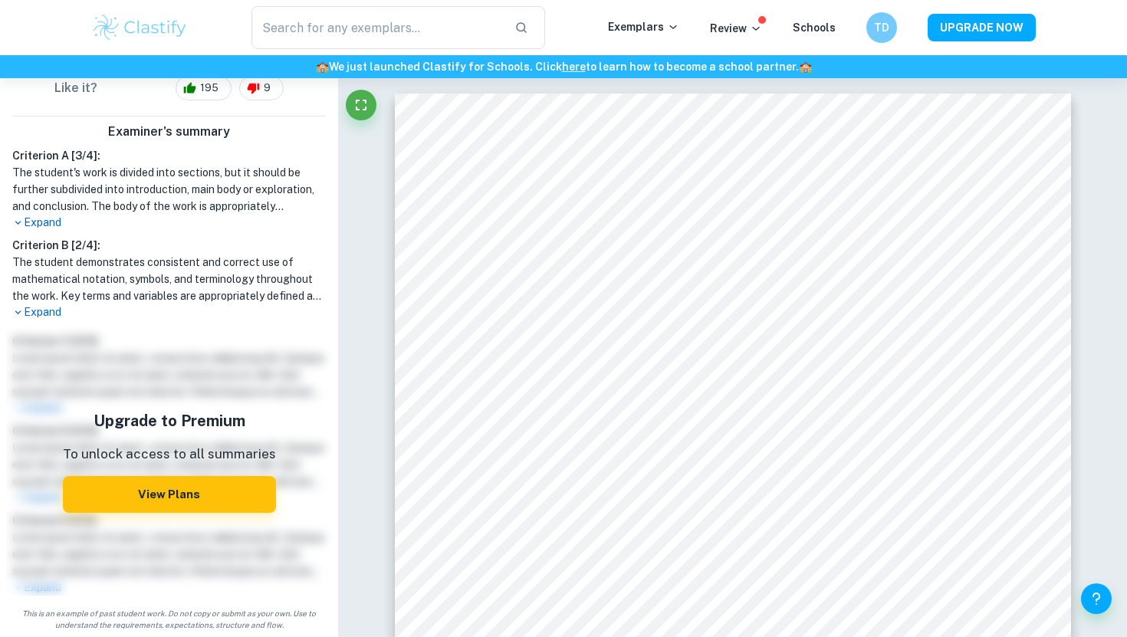
click at [41, 221] on p "Expand" at bounding box center [168, 223] width 313 height 16
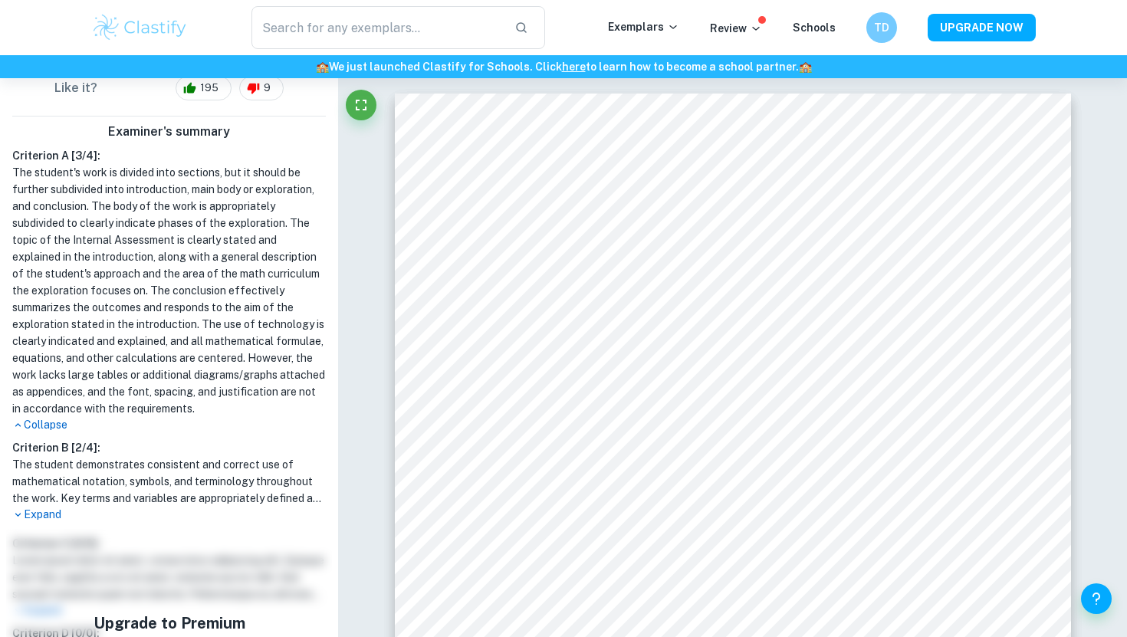
scroll to position [0, 0]
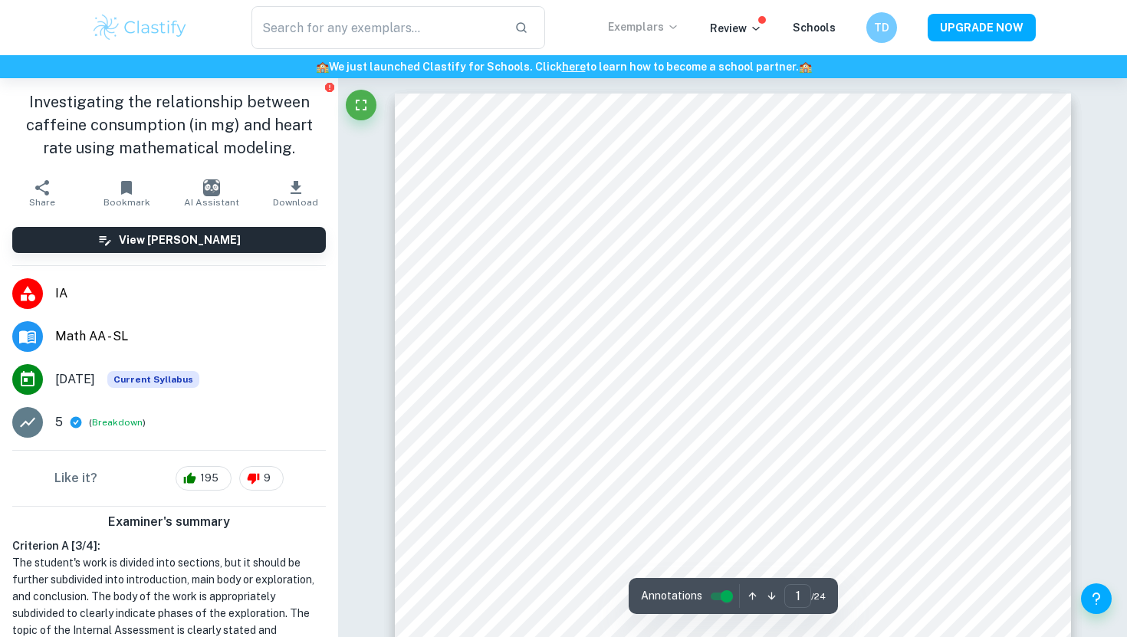
click at [641, 21] on p "Exemplars" at bounding box center [643, 26] width 71 height 17
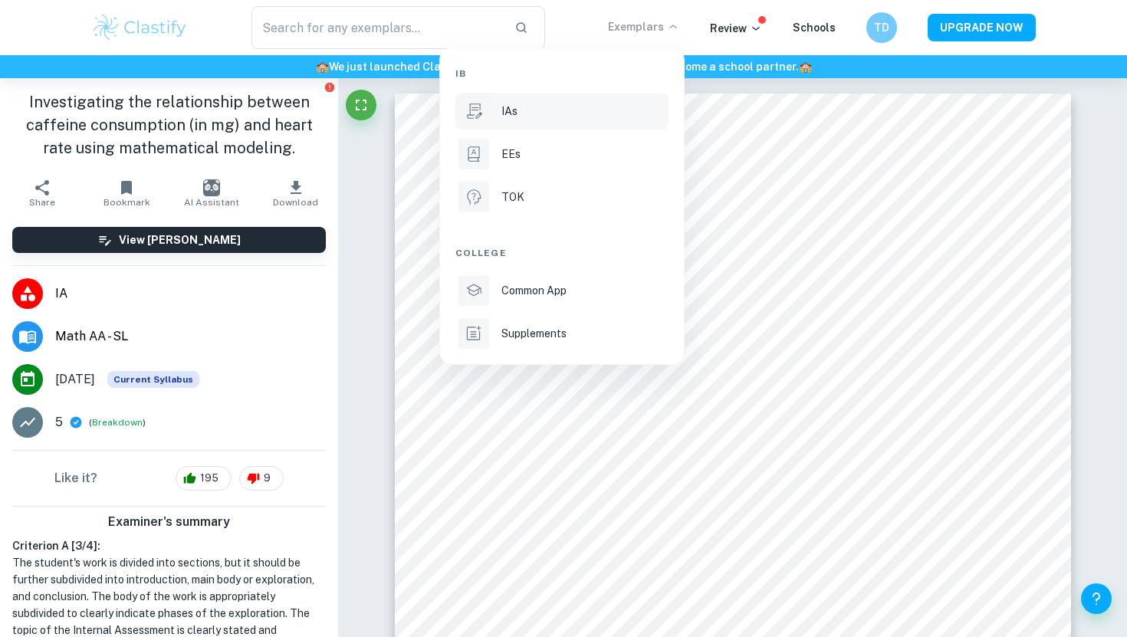
click at [556, 103] on div "IAs" at bounding box center [583, 111] width 164 height 17
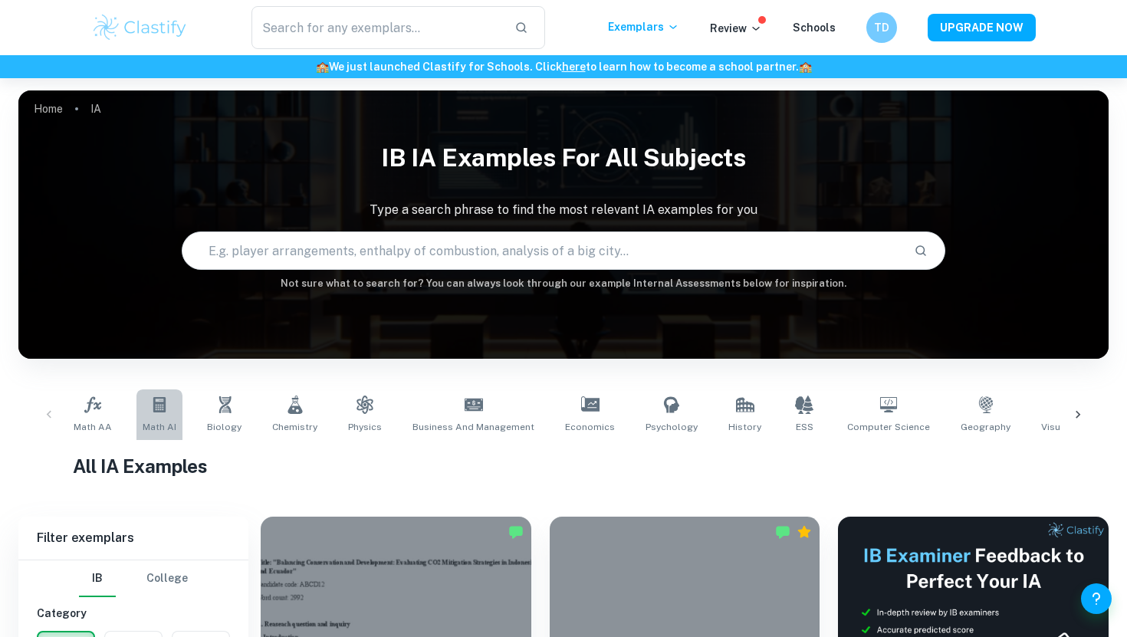
click at [149, 417] on link "Math AI" at bounding box center [159, 414] width 46 height 51
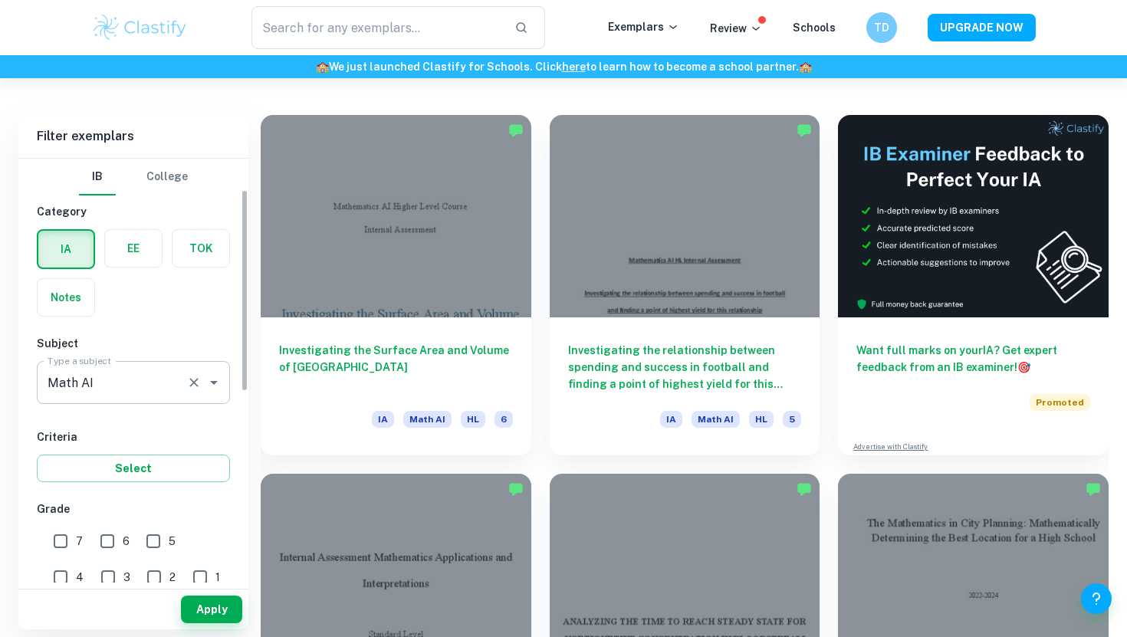
scroll to position [193, 0]
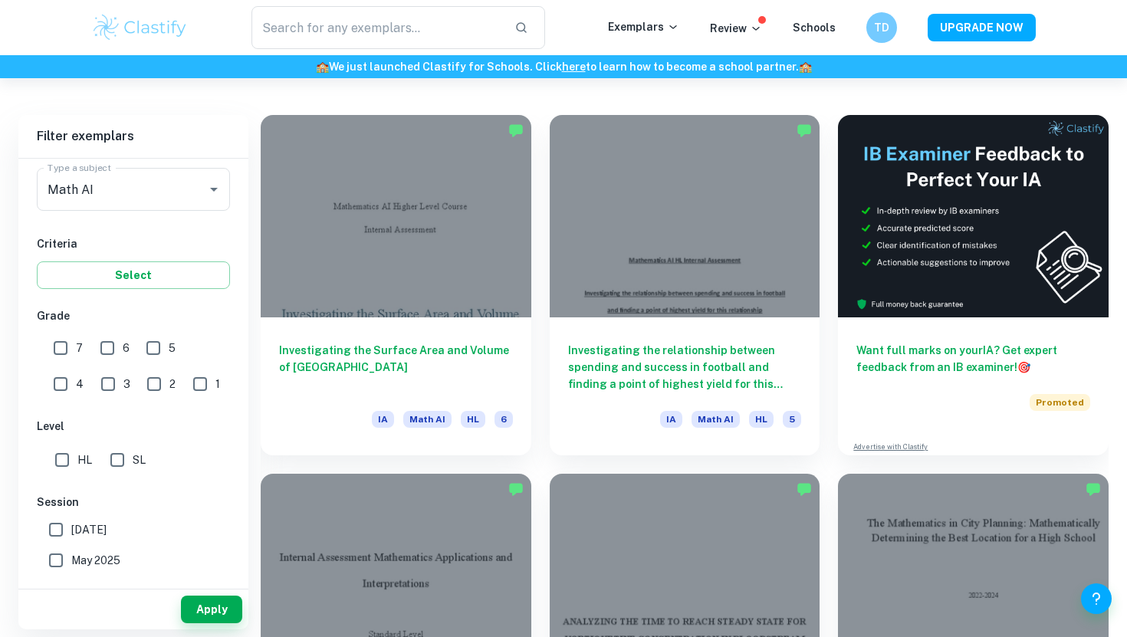
click at [58, 346] on input "7" at bounding box center [60, 348] width 31 height 31
checkbox input "true"
click at [112, 349] on input "6" at bounding box center [107, 348] width 31 height 31
checkbox input "true"
click at [154, 347] on input "5" at bounding box center [153, 348] width 31 height 31
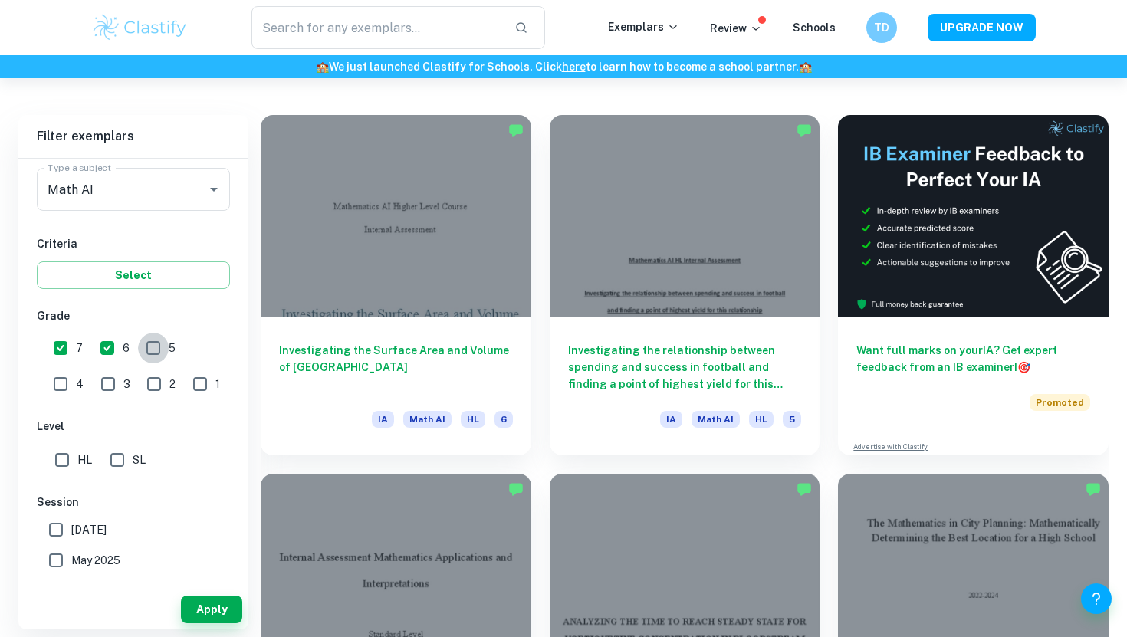
checkbox input "true"
click at [200, 602] on button "Apply" at bounding box center [211, 609] width 61 height 28
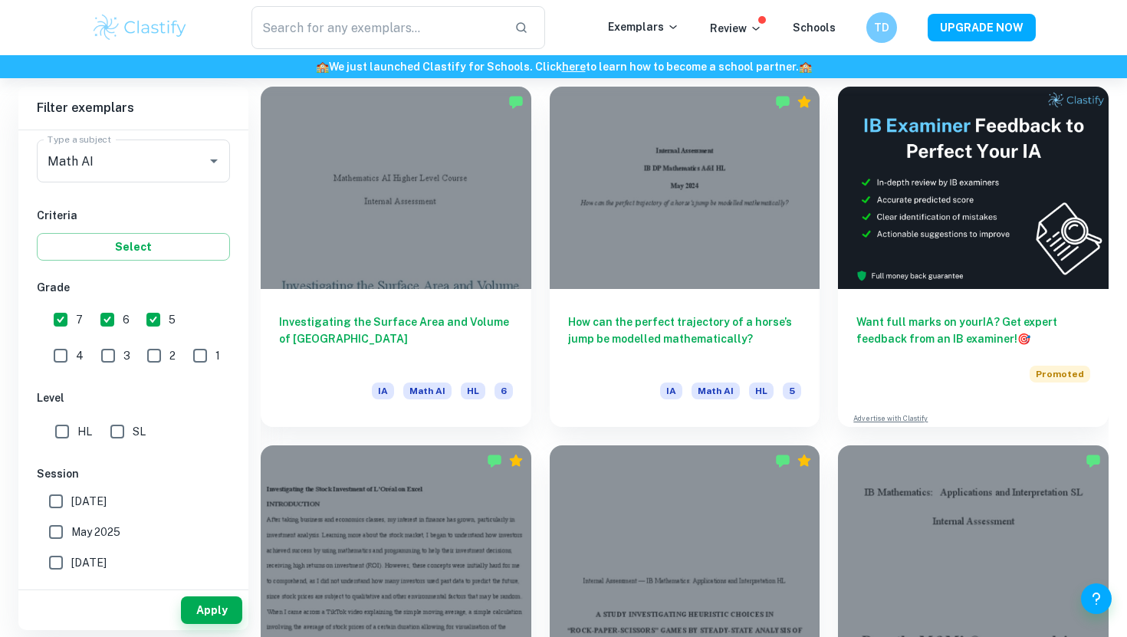
scroll to position [431, 0]
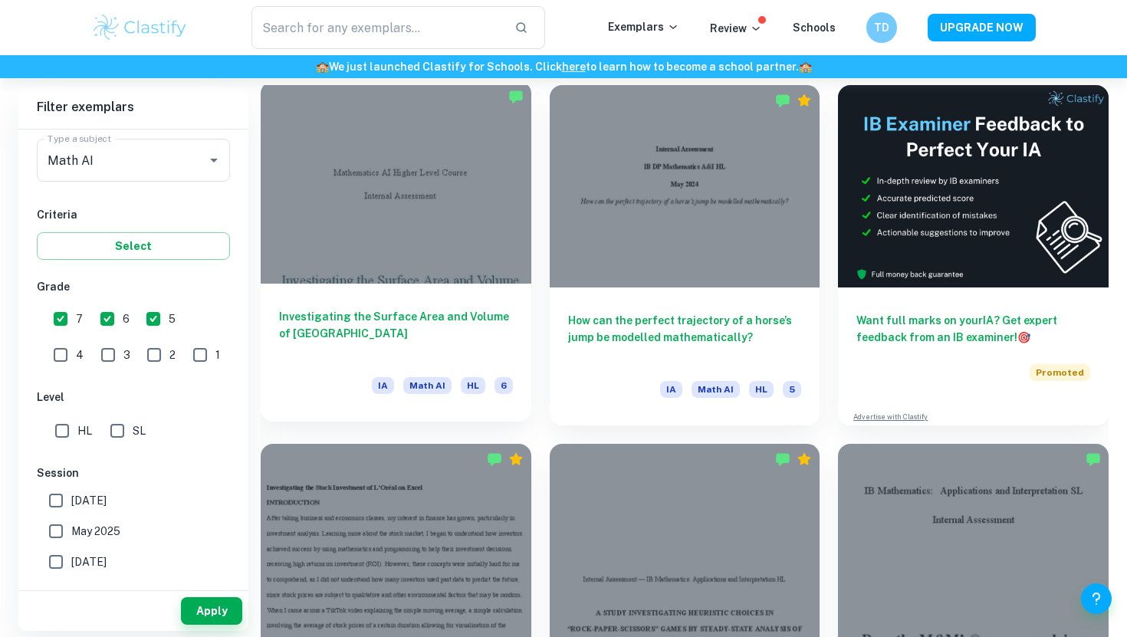
click at [343, 321] on h6 "Investigating the Surface Area and Volume of Lake Titicaca" at bounding box center [396, 333] width 234 height 51
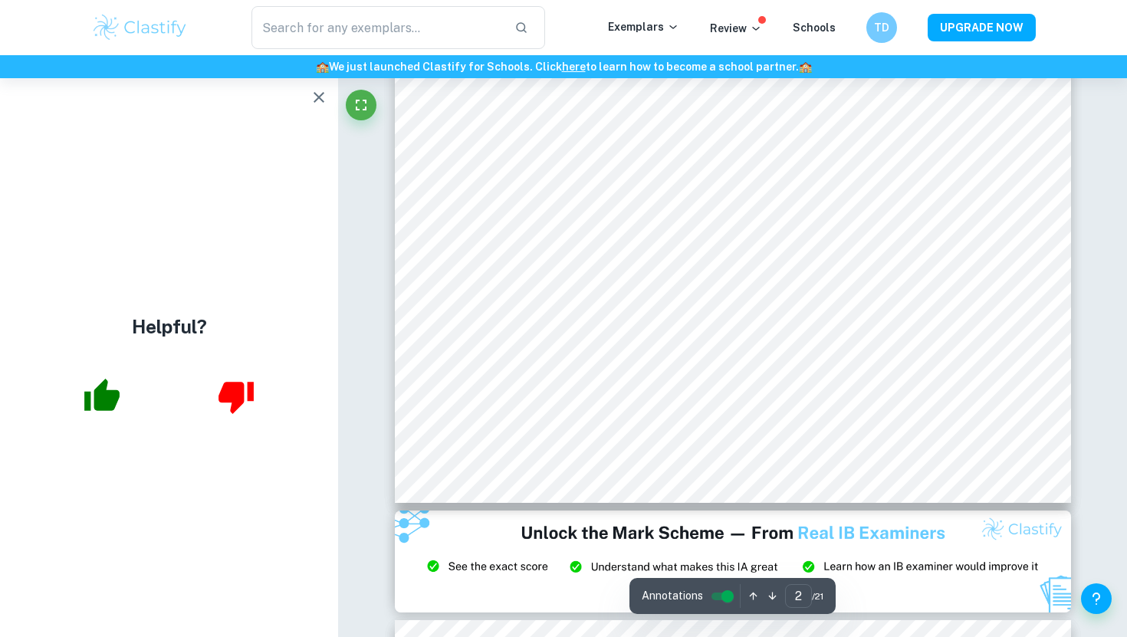
scroll to position [676, 0]
type input "1"
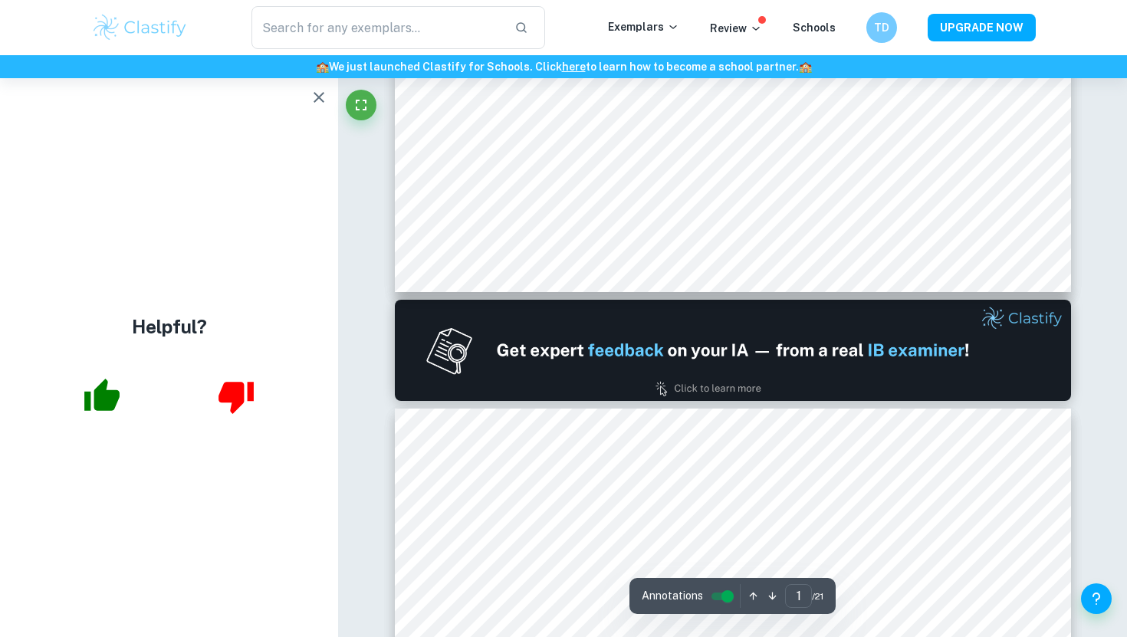
scroll to position [0, 0]
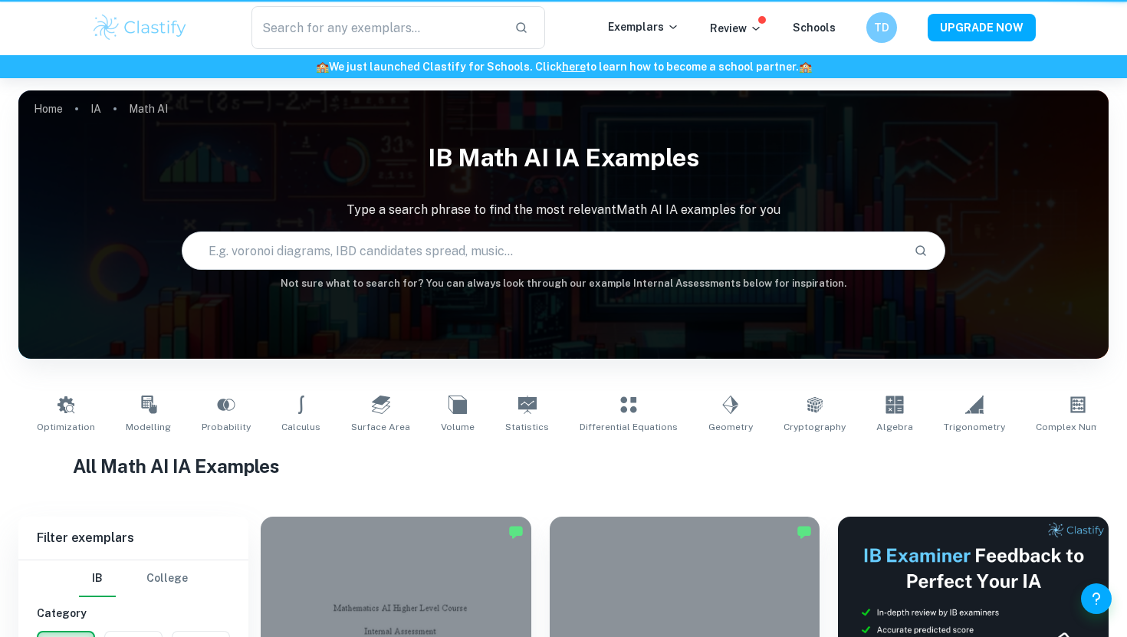
scroll to position [431, 0]
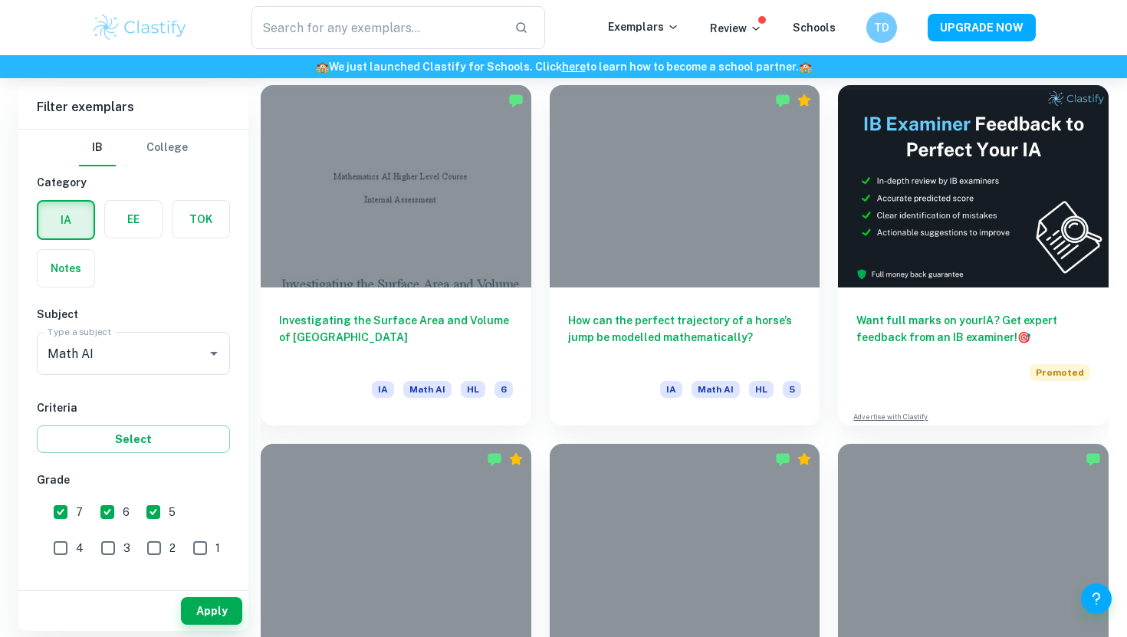
click at [102, 510] on input "6" at bounding box center [107, 512] width 31 height 31
checkbox input "false"
click at [146, 510] on input "5" at bounding box center [153, 512] width 31 height 31
checkbox input "false"
click at [206, 620] on button "Apply" at bounding box center [211, 611] width 61 height 28
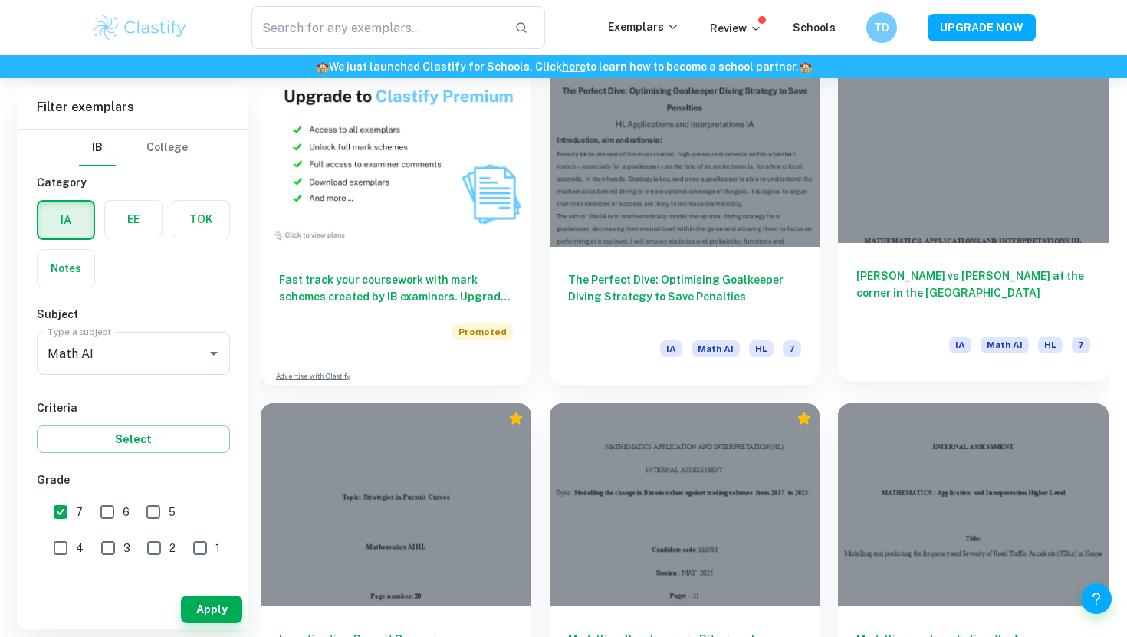
scroll to position [1297, 0]
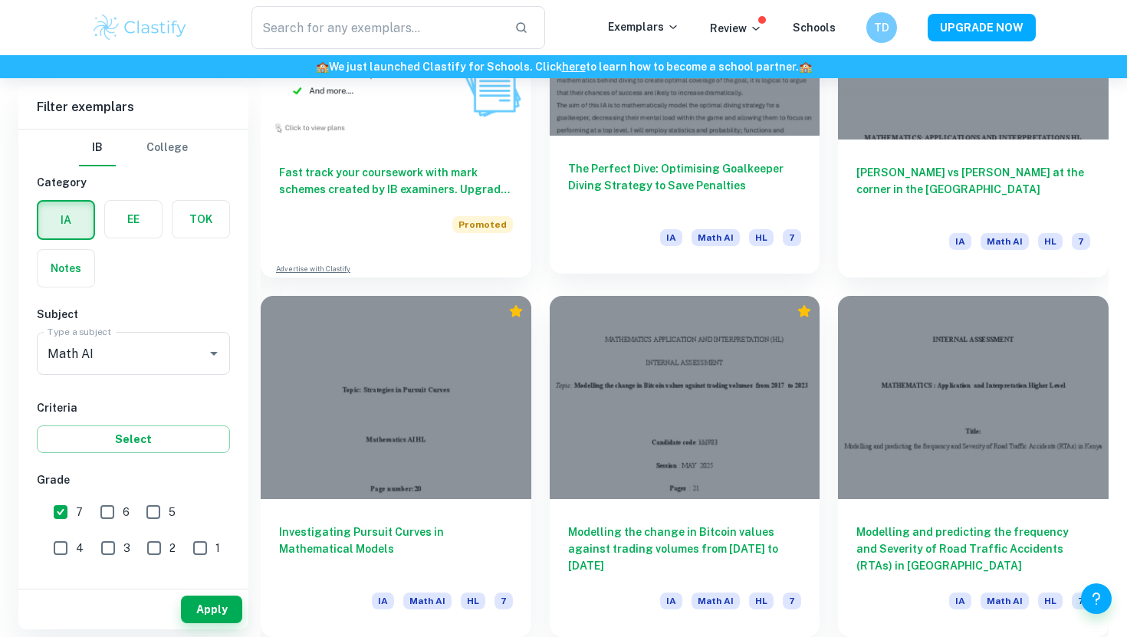
click at [707, 185] on h6 "The Perfect Dive: Optimising Goalkeeper Diving Strategy to Save Penalties" at bounding box center [685, 185] width 234 height 51
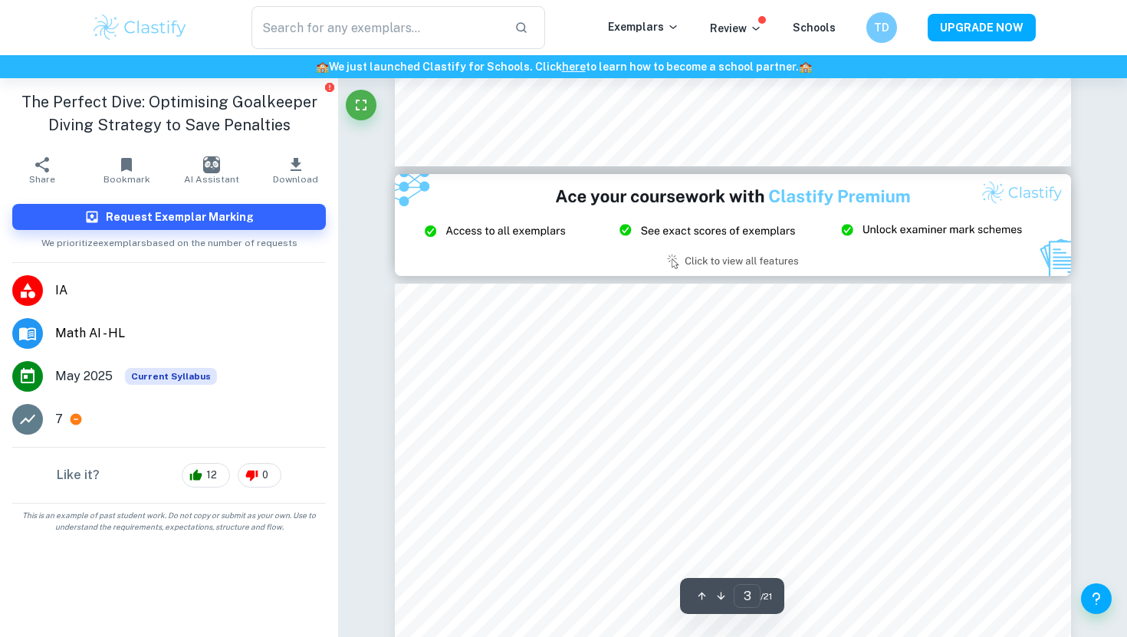
scroll to position [1956, 0]
click at [84, 414] on div "7" at bounding box center [190, 419] width 271 height 18
click at [74, 413] on icon at bounding box center [76, 419] width 14 height 14
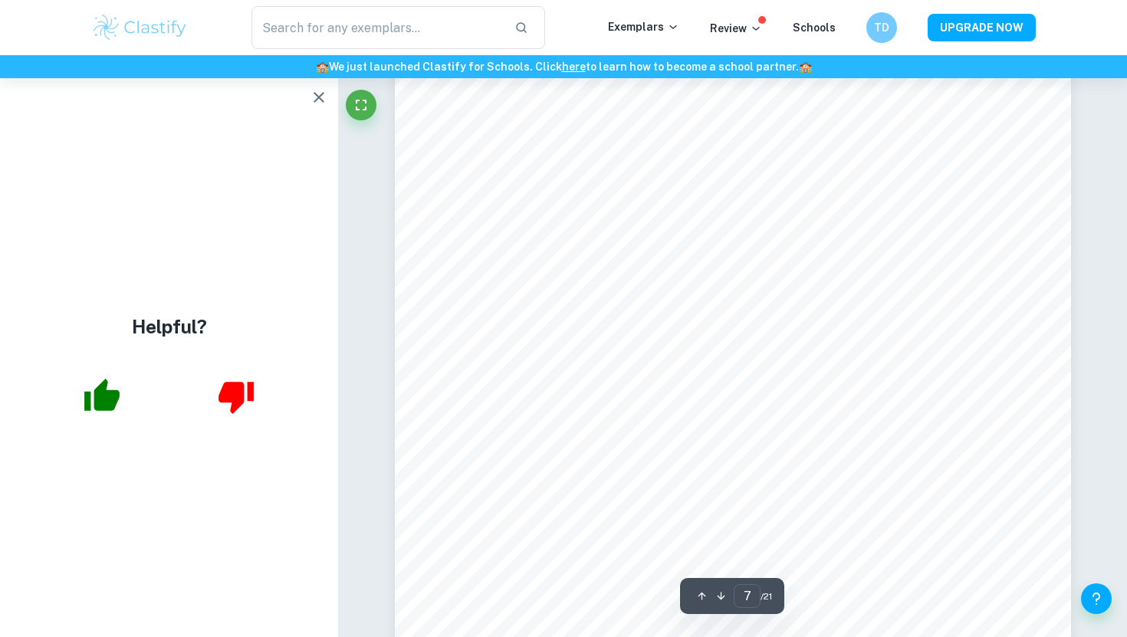
scroll to position [6325, 0]
type input "9"
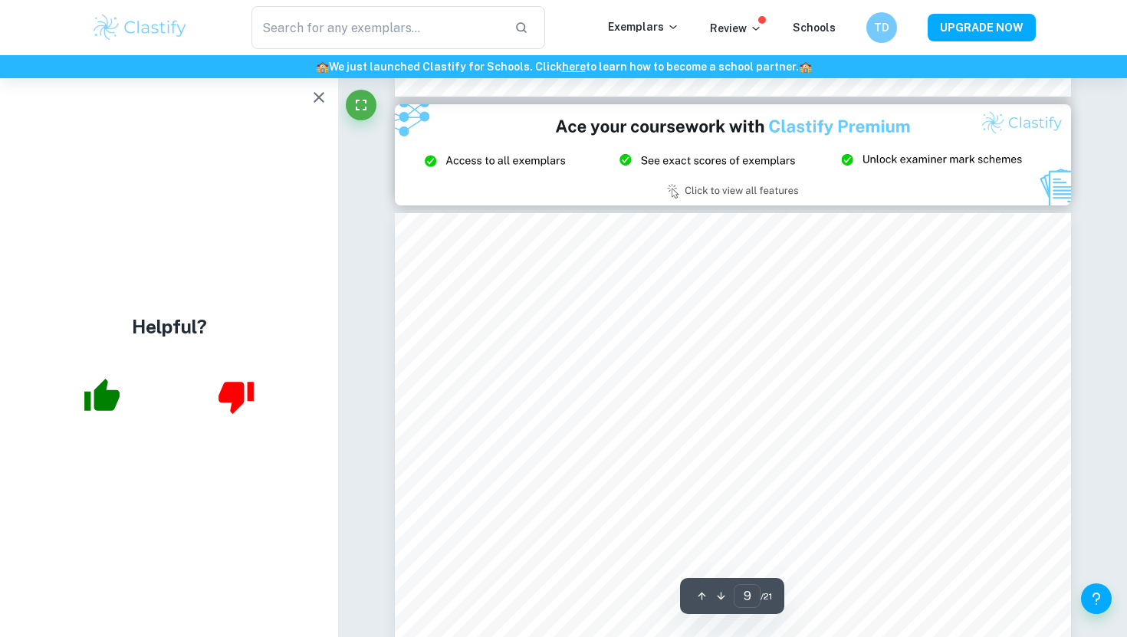
scroll to position [8073, 0]
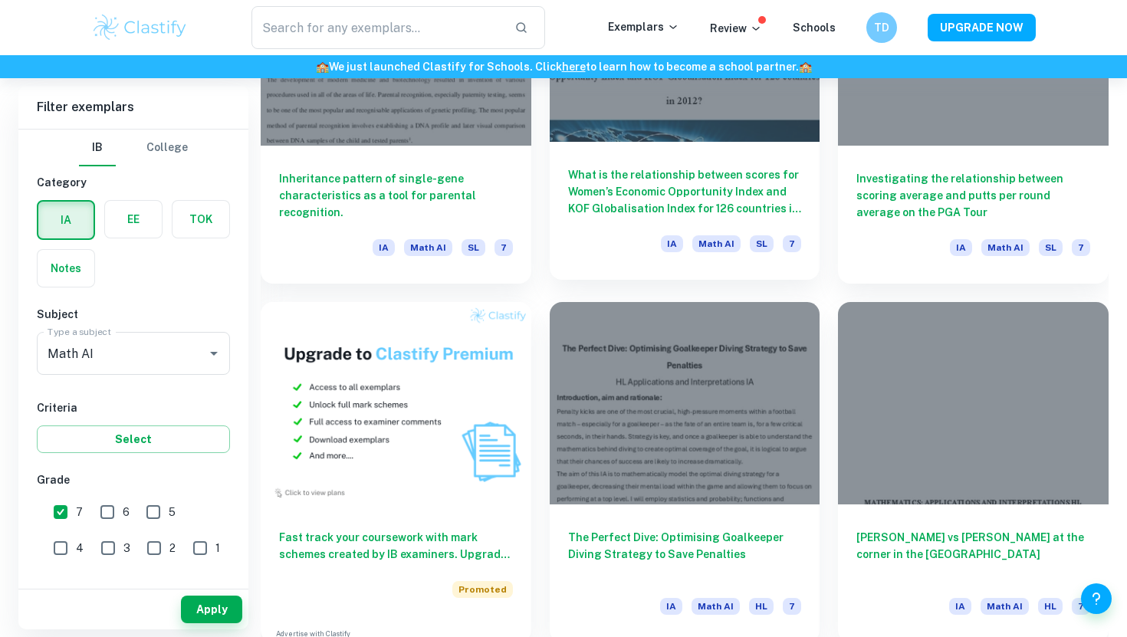
scroll to position [1297, 0]
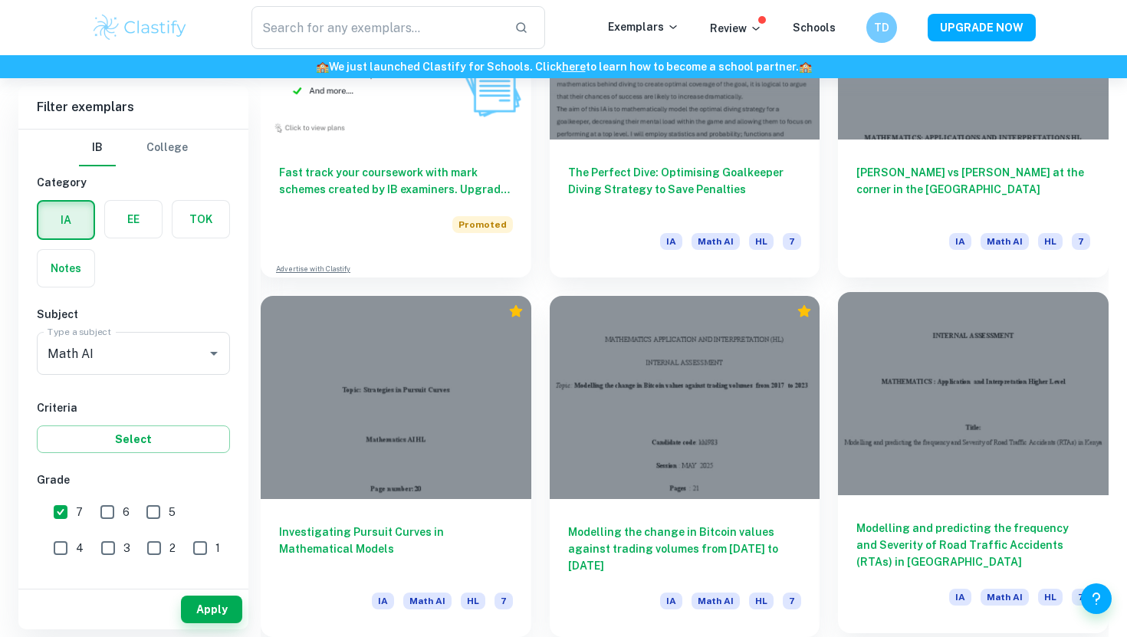
click at [913, 528] on h6 "Modelling and predicting the frequency and Severity of Road Traffic Accidents (…" at bounding box center [973, 545] width 234 height 51
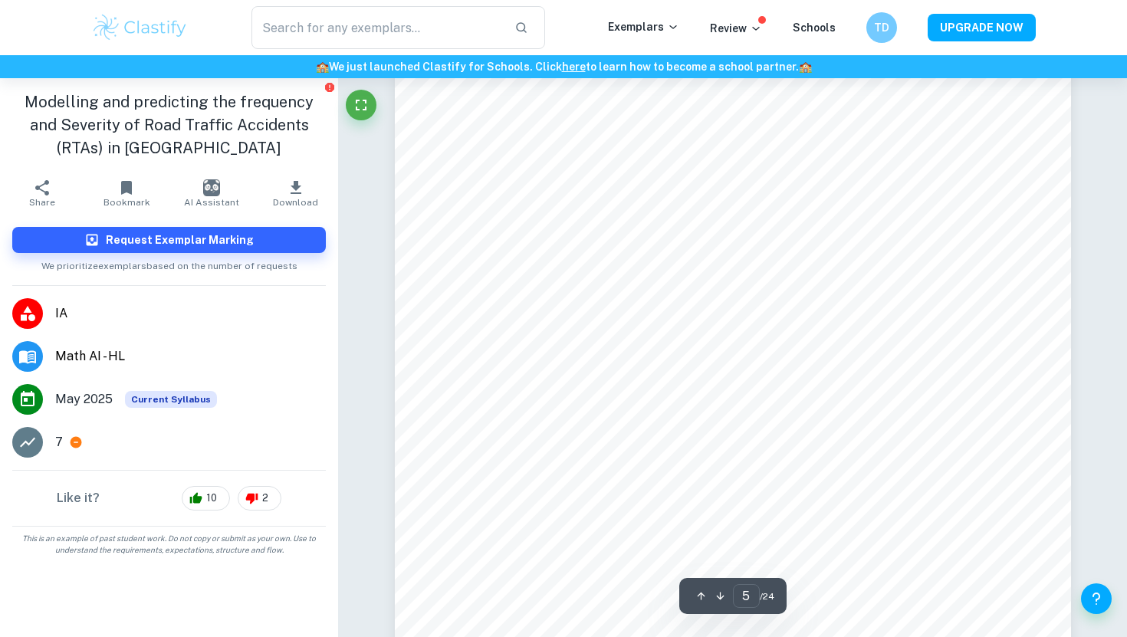
scroll to position [3970, 0]
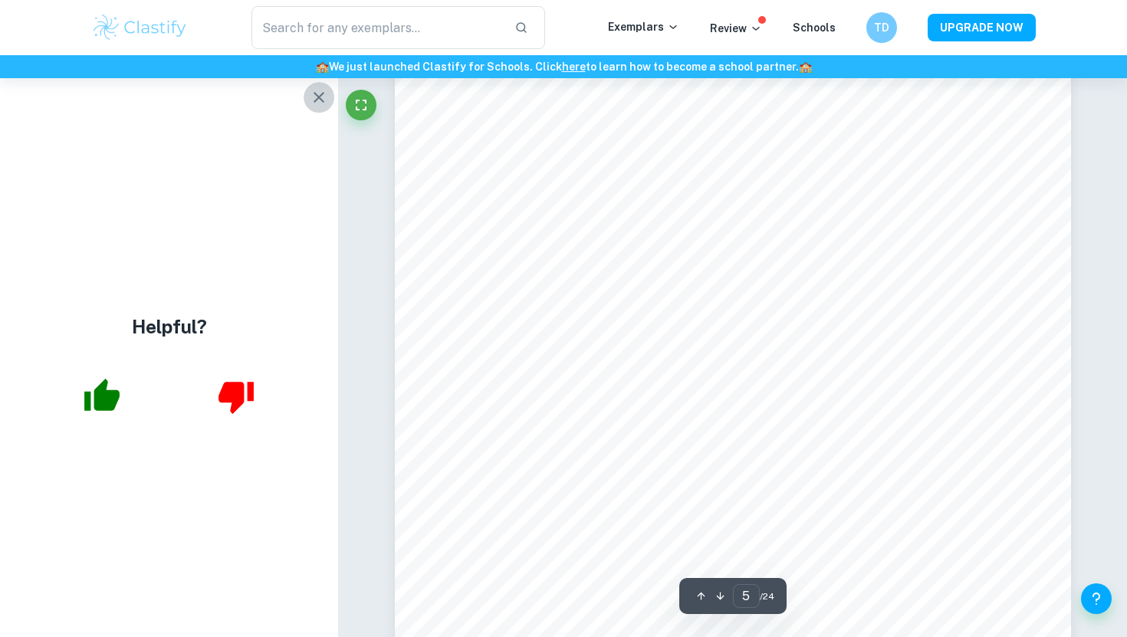
click at [315, 94] on icon "button" at bounding box center [318, 97] width 11 height 11
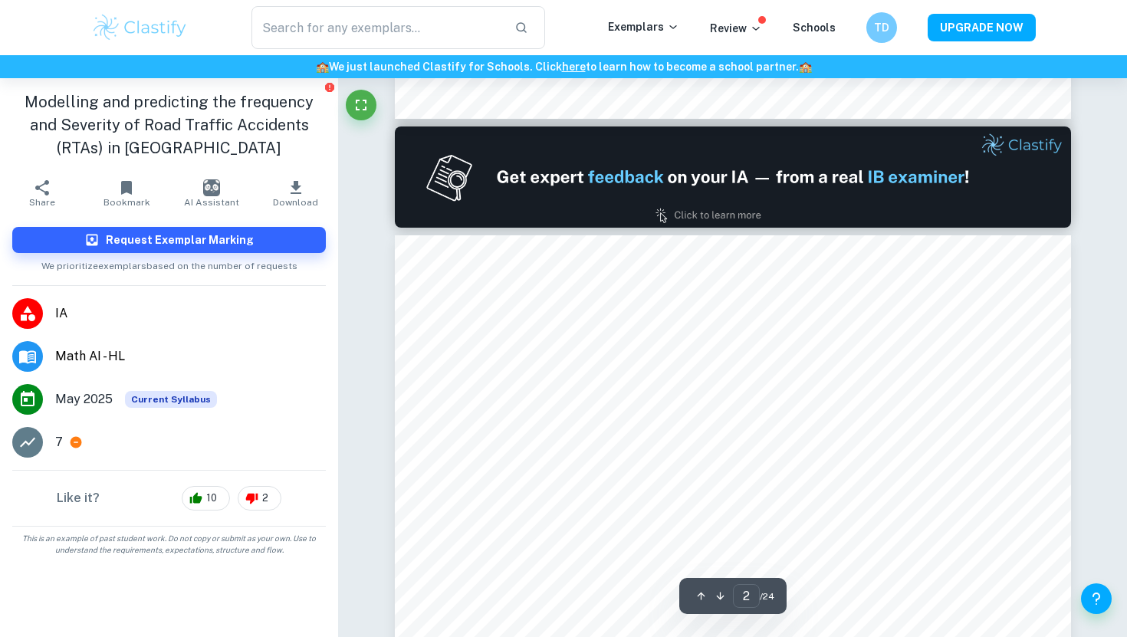
scroll to position [990, 0]
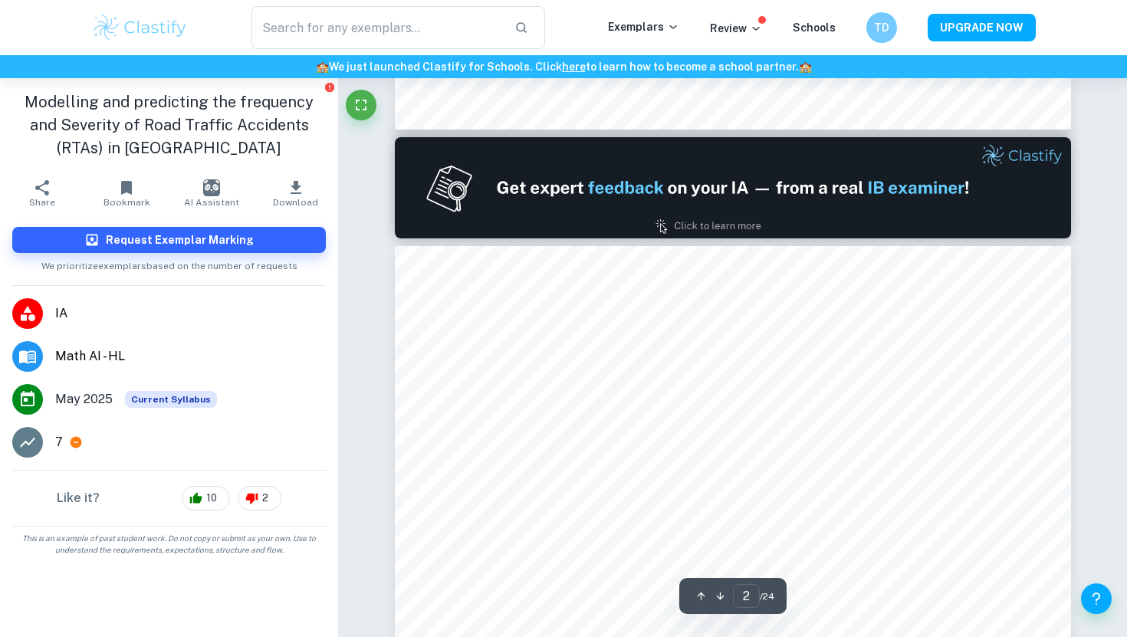
type input "1"
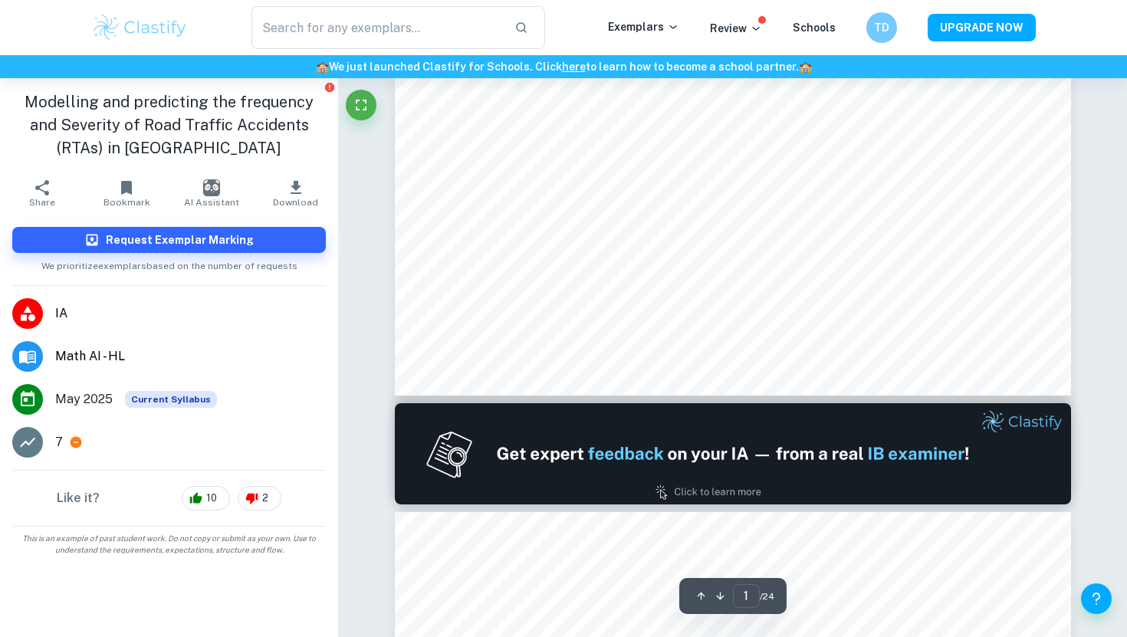
scroll to position [245, 0]
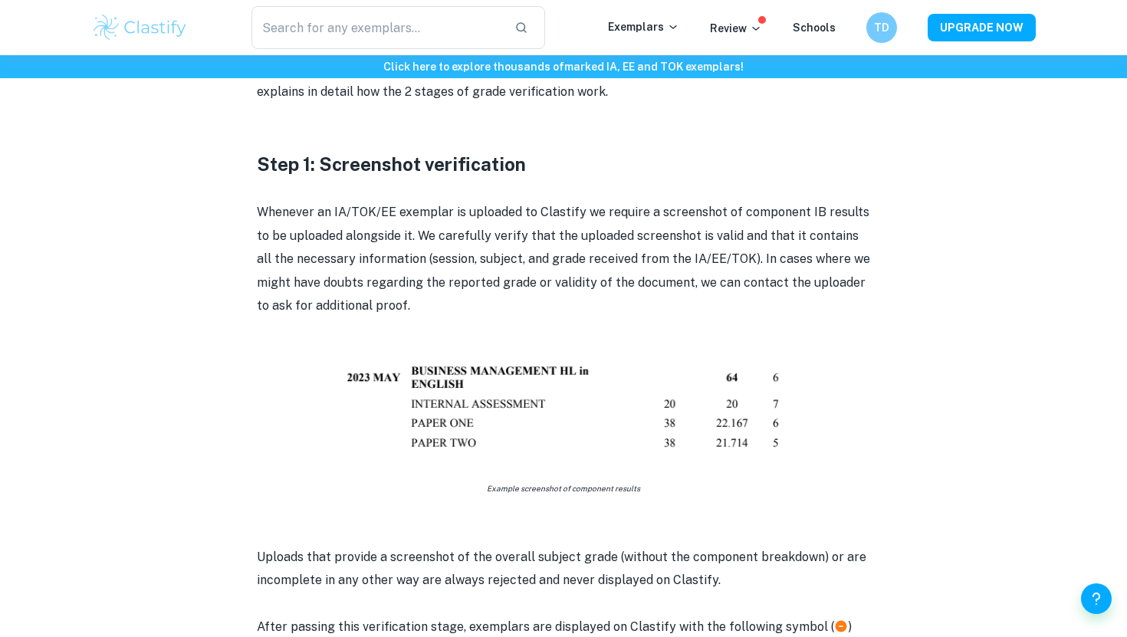
scroll to position [733, 0]
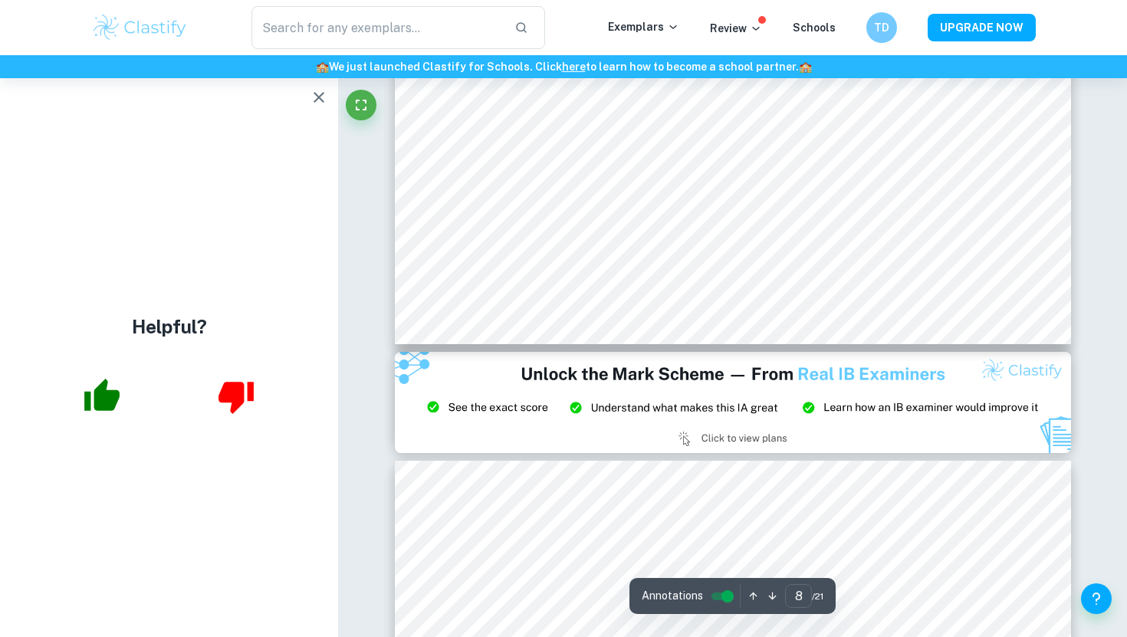
scroll to position [7008, 0]
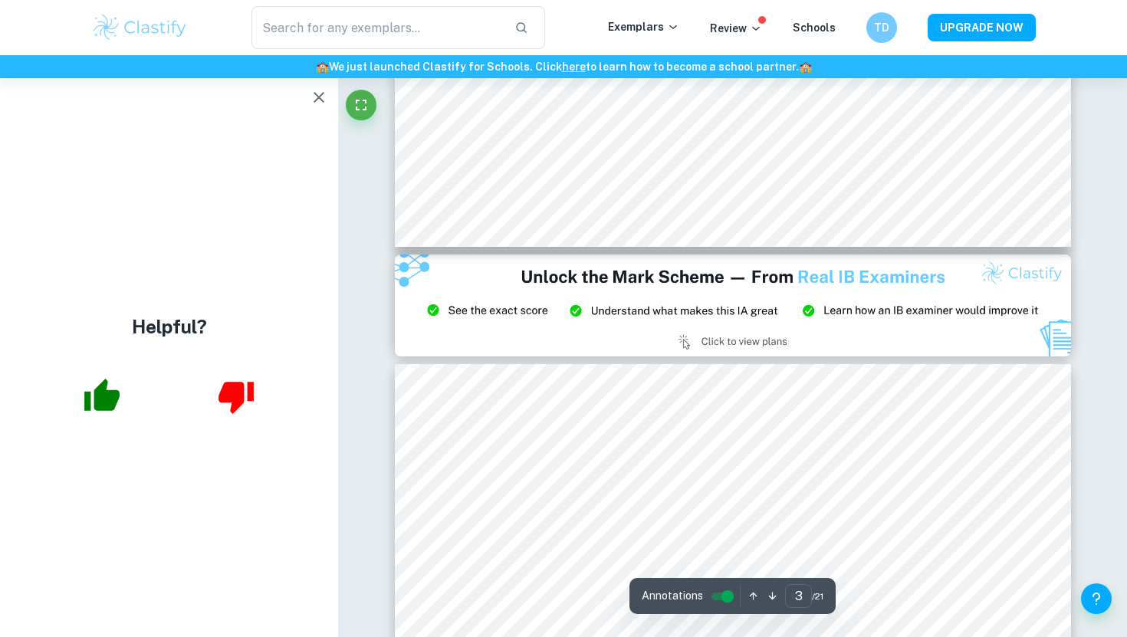
type input "2"
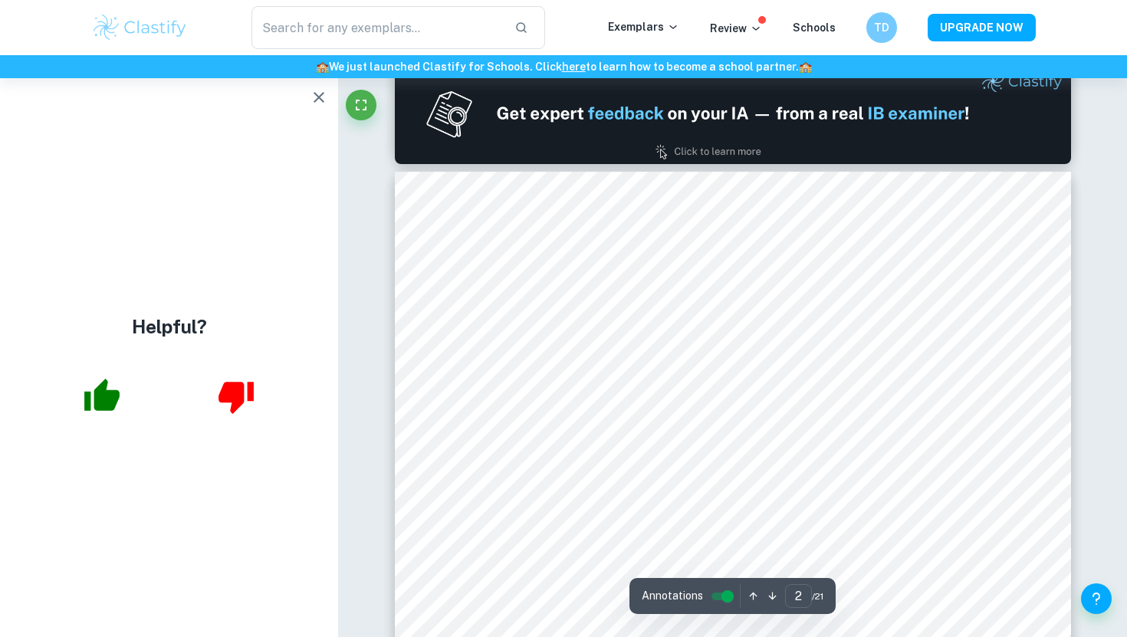
scroll to position [911, 0]
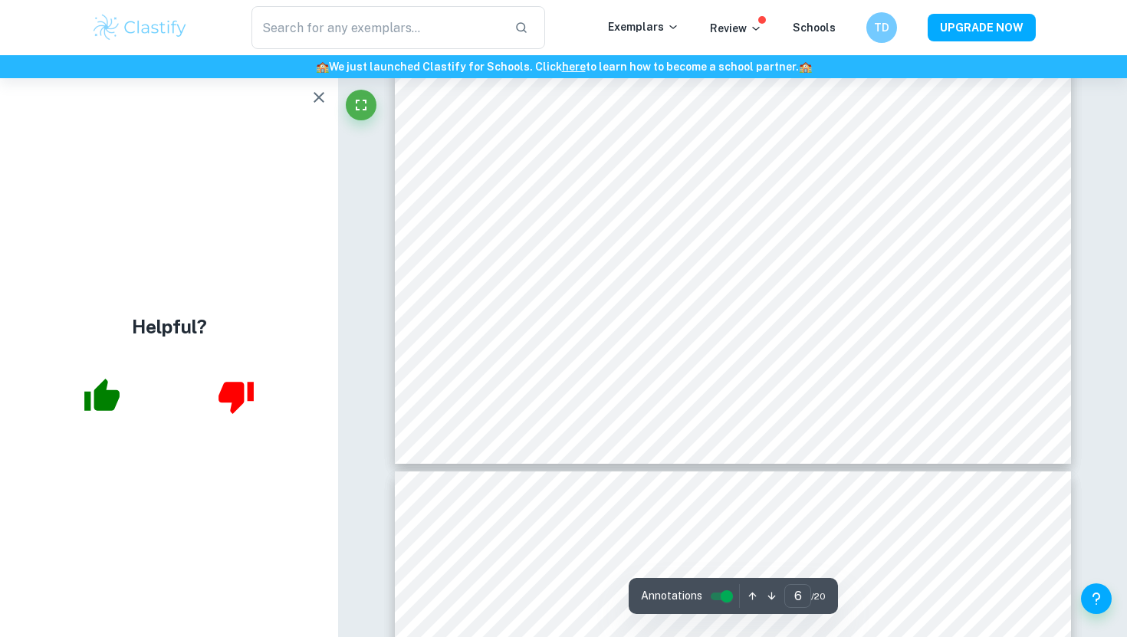
scroll to position [4991, 0]
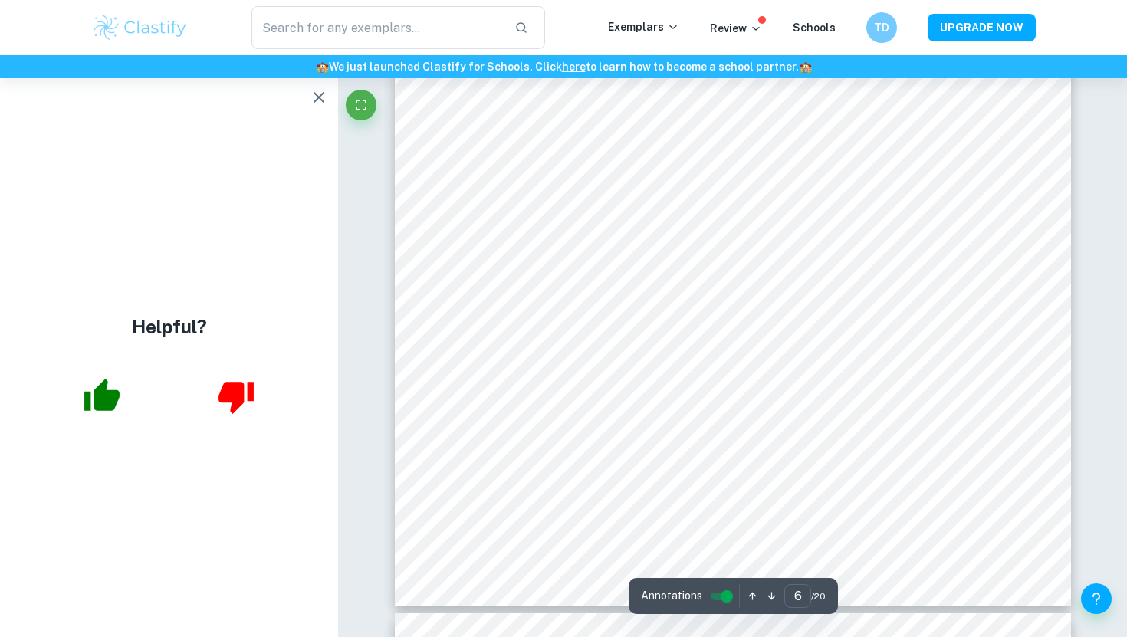
click at [305, 110] on div "Helpful?" at bounding box center [169, 357] width 338 height 559
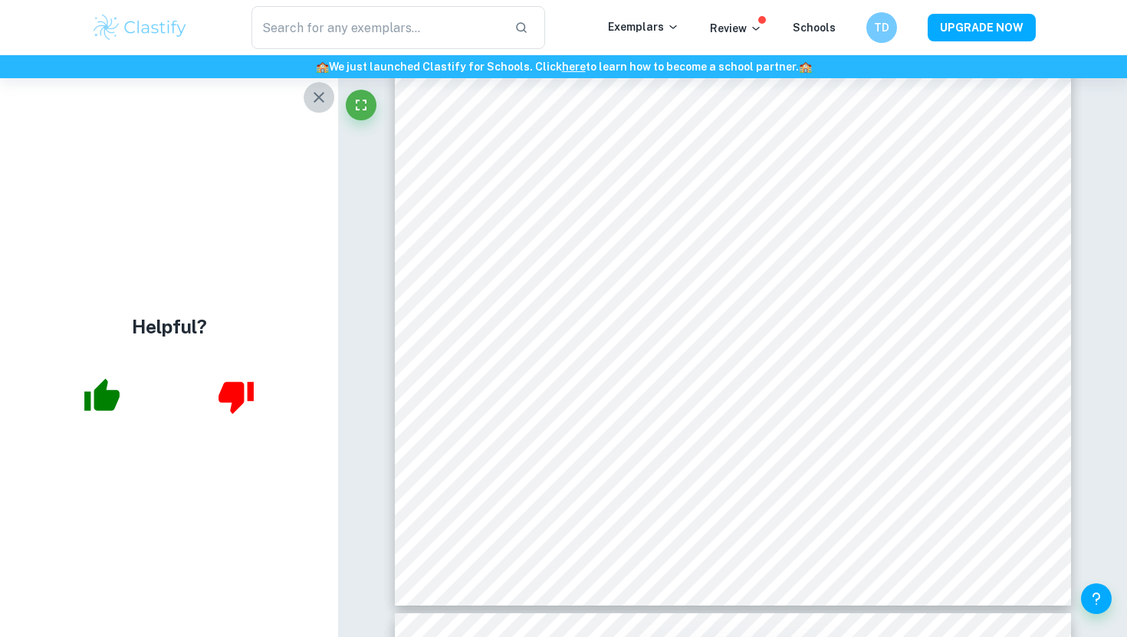
click at [320, 109] on button "button" at bounding box center [318, 97] width 31 height 31
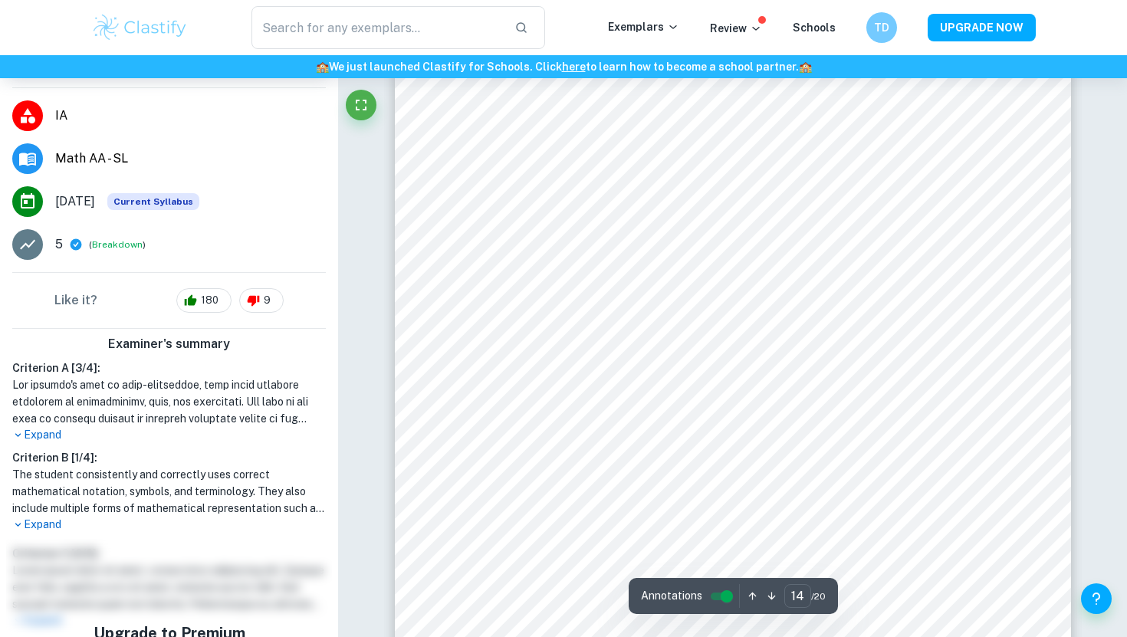
scroll to position [207, 0]
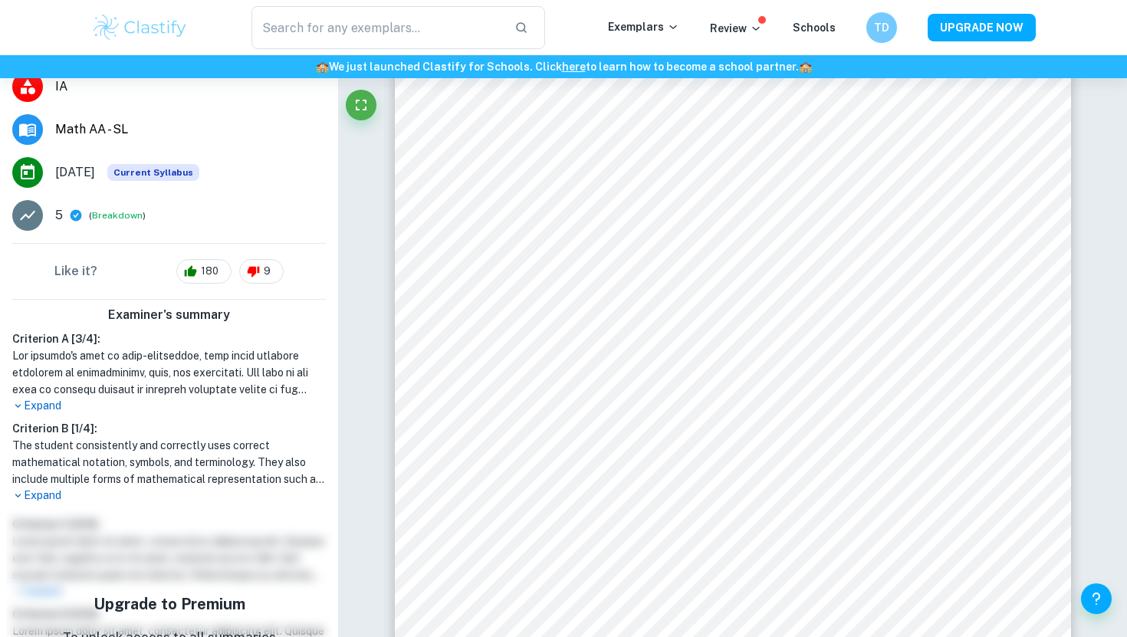
click at [50, 420] on h6 "Criterion B [ 1 / 4 ]:" at bounding box center [168, 428] width 313 height 17
click at [45, 487] on p "Expand" at bounding box center [168, 495] width 313 height 16
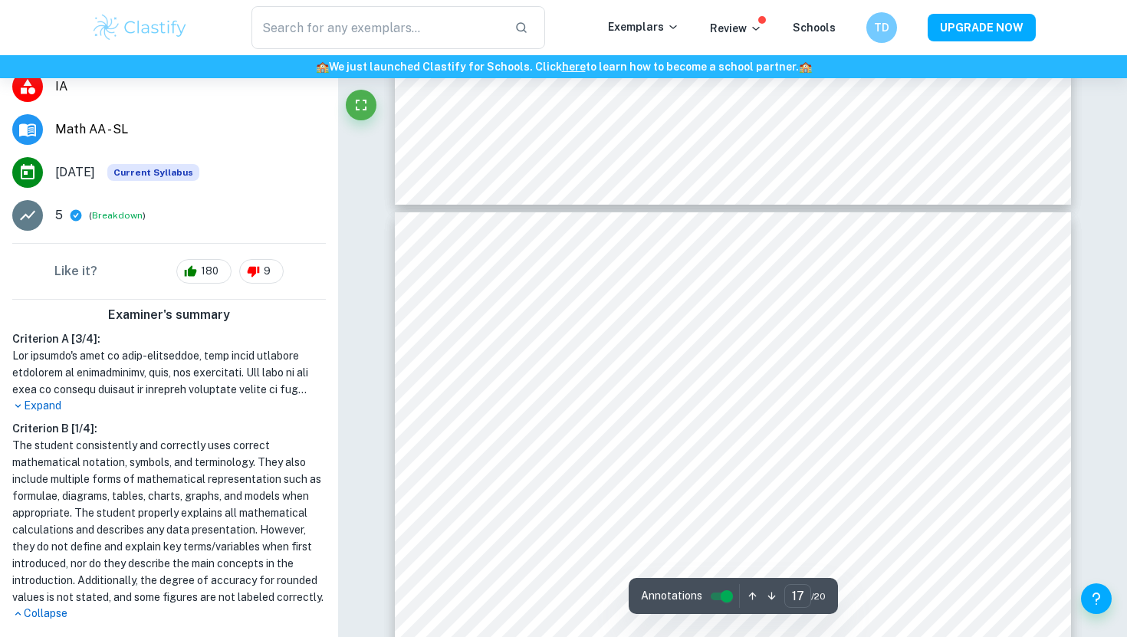
scroll to position [15166, 0]
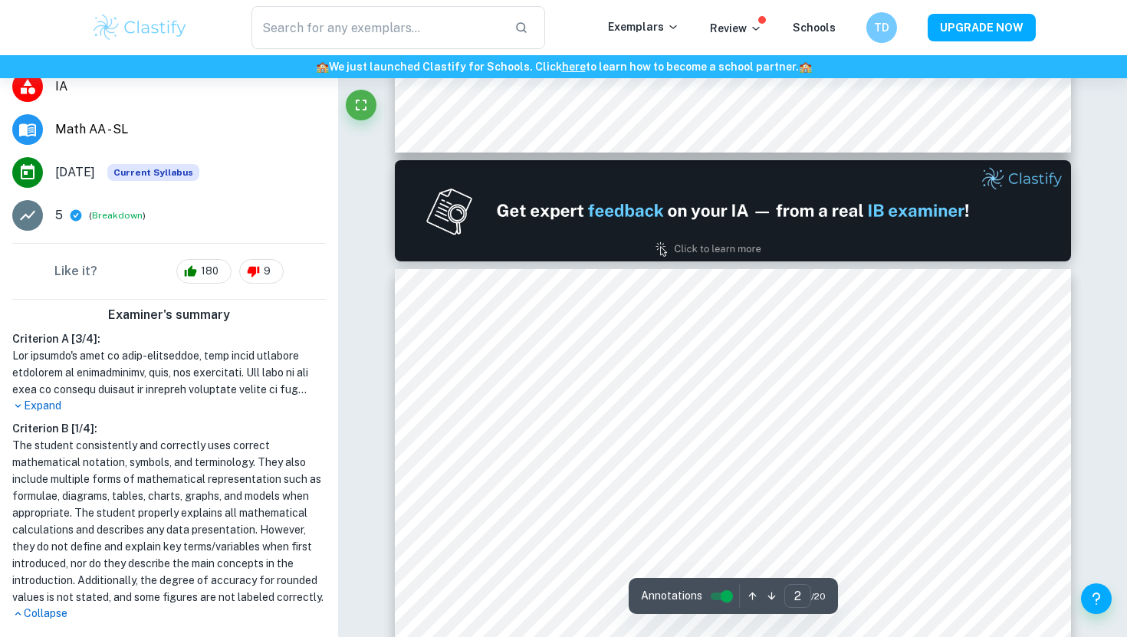
type input "1"
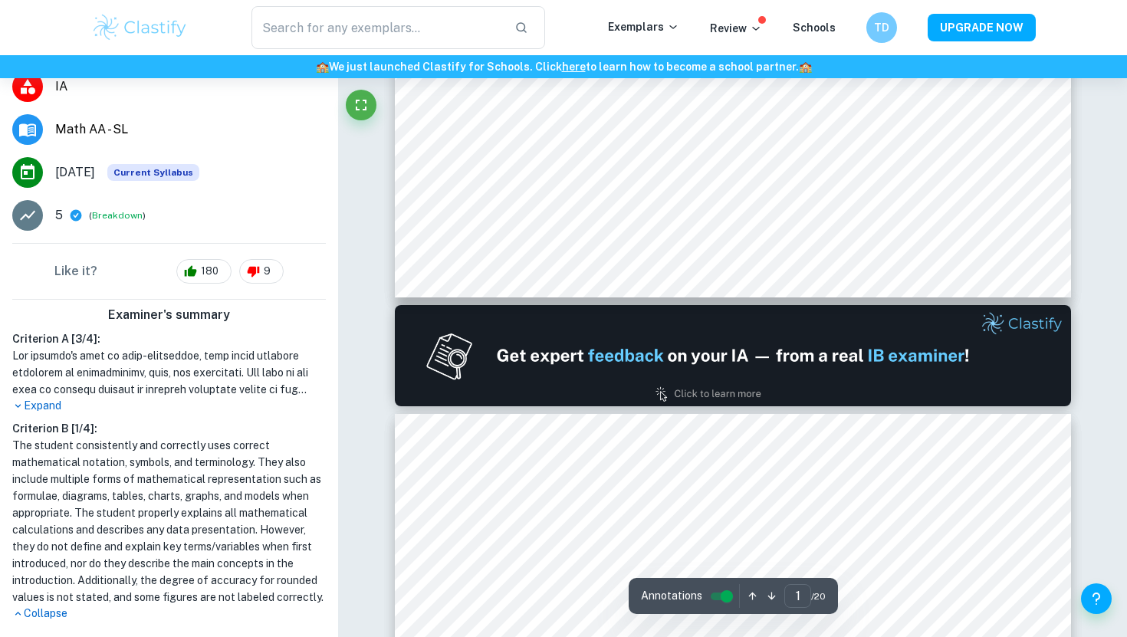
scroll to position [0, 0]
